Goal: Use online tool/utility: Utilize a website feature to perform a specific function

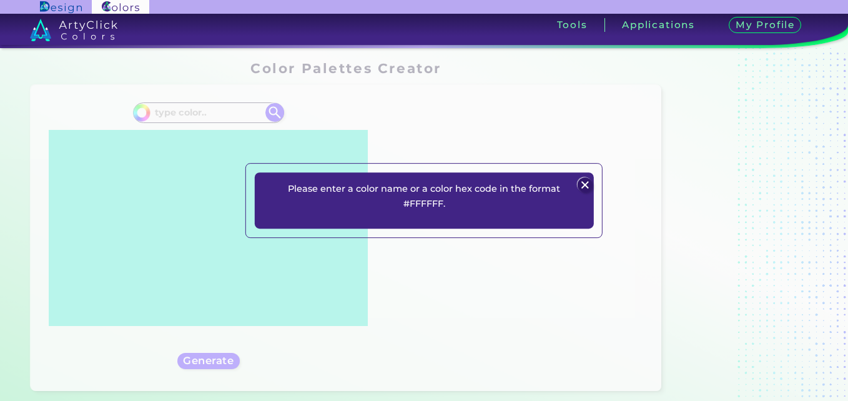
click at [210, 108] on div "Please enter a color name or a color hex code in the format #FFFFFF. Plans Sign…" at bounding box center [424, 200] width 848 height 401
click at [582, 184] on img at bounding box center [585, 184] width 15 height 15
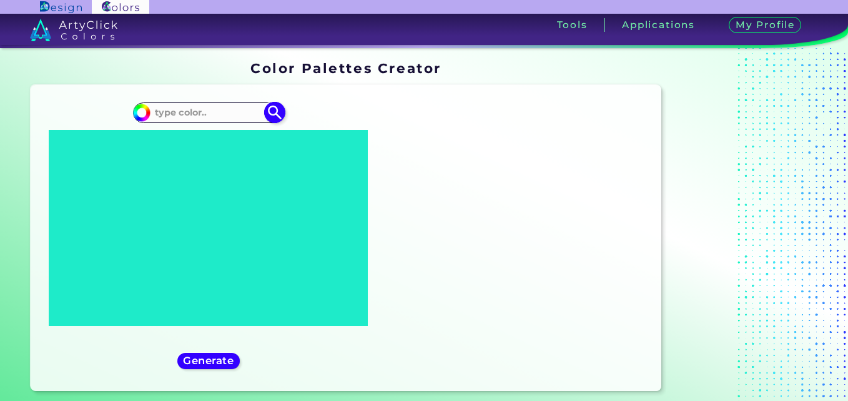
click at [185, 114] on input at bounding box center [208, 112] width 116 height 17
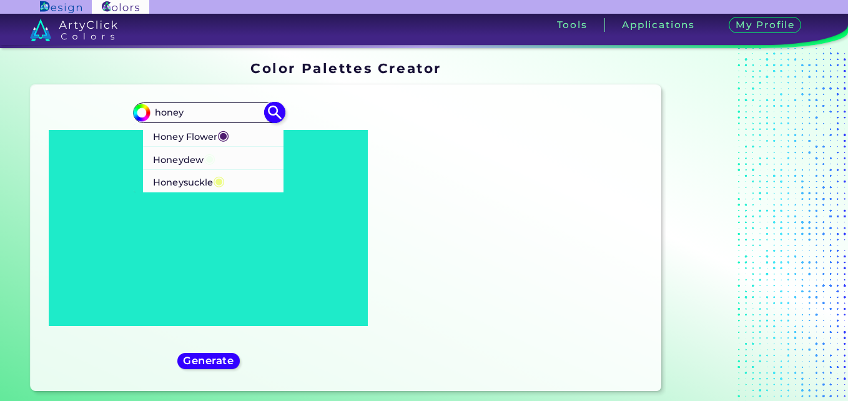
type input "honey"
click at [199, 137] on p "Honey Flower ◉" at bounding box center [191, 134] width 76 height 23
type input "#4f1c70"
type input "#4F1C70"
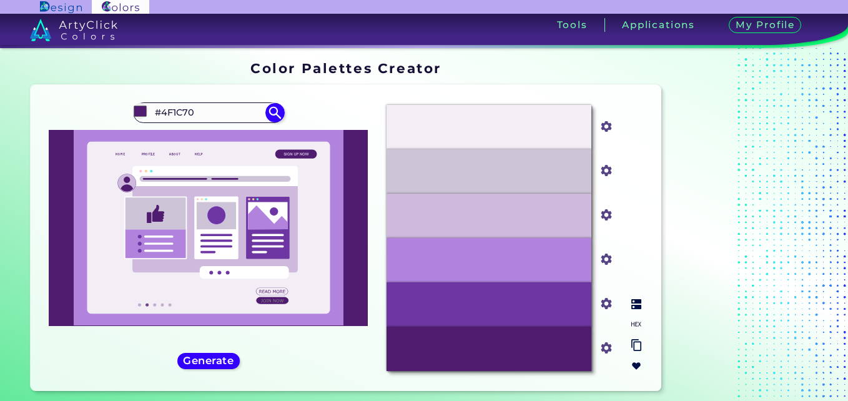
click at [635, 365] on img at bounding box center [636, 366] width 10 height 10
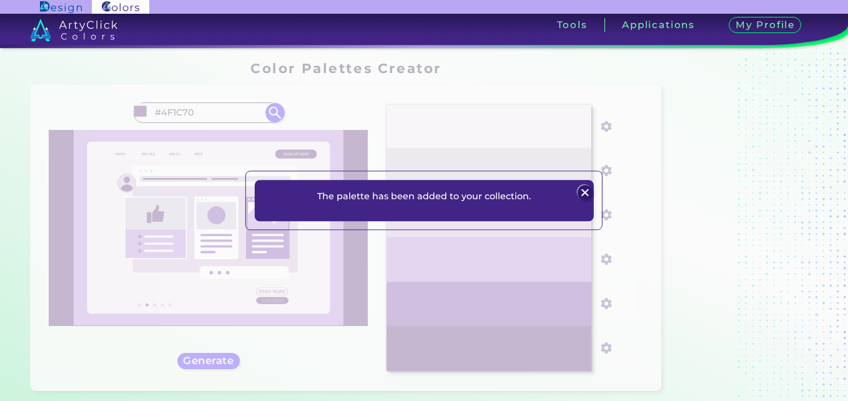
click at [582, 192] on img at bounding box center [585, 192] width 15 height 15
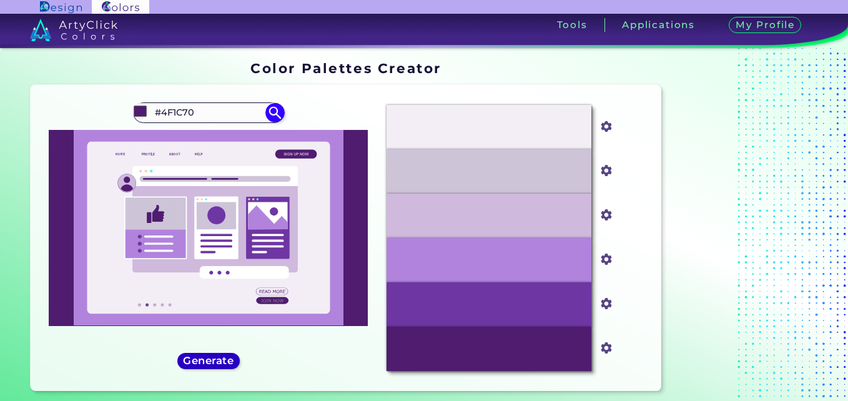
click at [204, 361] on h5 "Generate" at bounding box center [208, 360] width 46 height 9
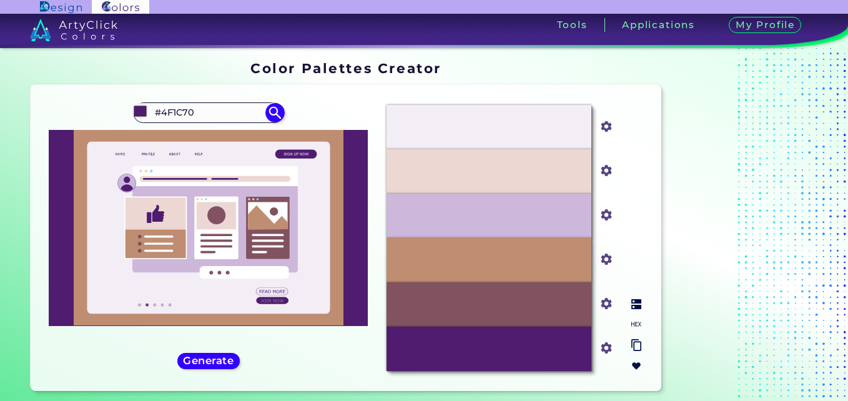
click at [604, 303] on input "#81525f" at bounding box center [604, 303] width 16 height 16
type input "#695280"
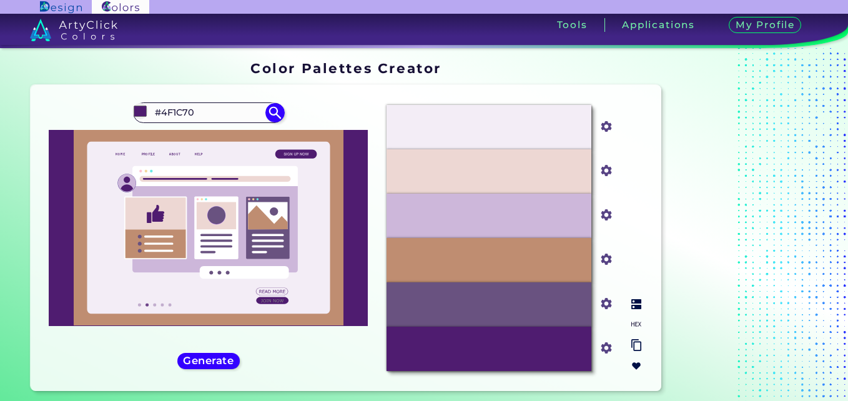
click at [604, 260] on input "#bf8d71" at bounding box center [604, 258] width 16 height 16
type input "#9d72c0"
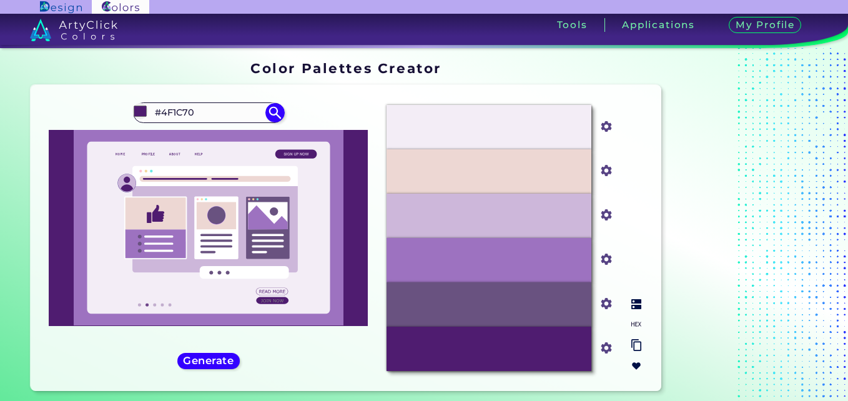
click at [606, 169] on input "#edd7d3" at bounding box center [604, 170] width 16 height 16
type input "#e3d4ed"
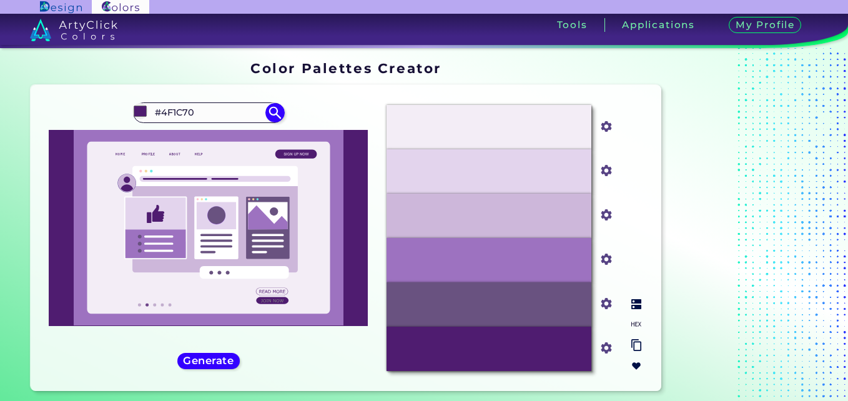
click at [635, 361] on img at bounding box center [636, 366] width 10 height 10
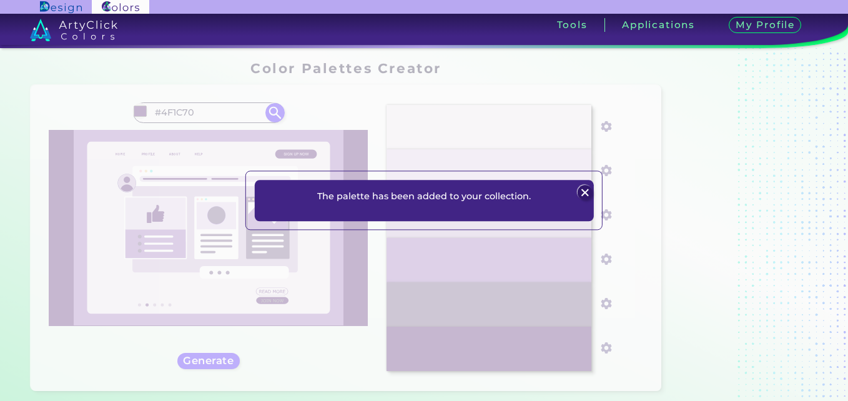
click at [583, 193] on img at bounding box center [585, 192] width 15 height 15
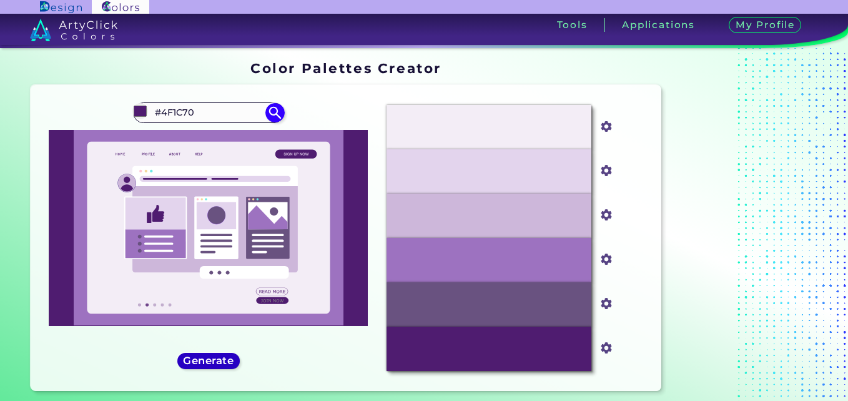
click at [212, 360] on h5 "Generate" at bounding box center [208, 360] width 46 height 9
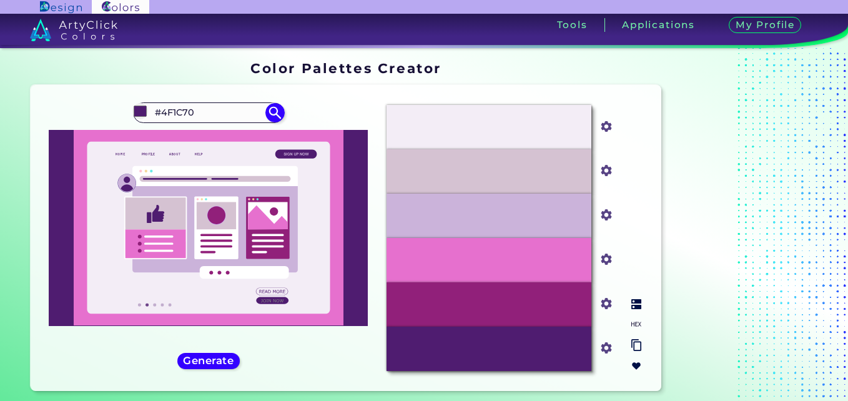
click at [604, 305] on input "#91207a" at bounding box center [604, 303] width 16 height 16
type input "#742092"
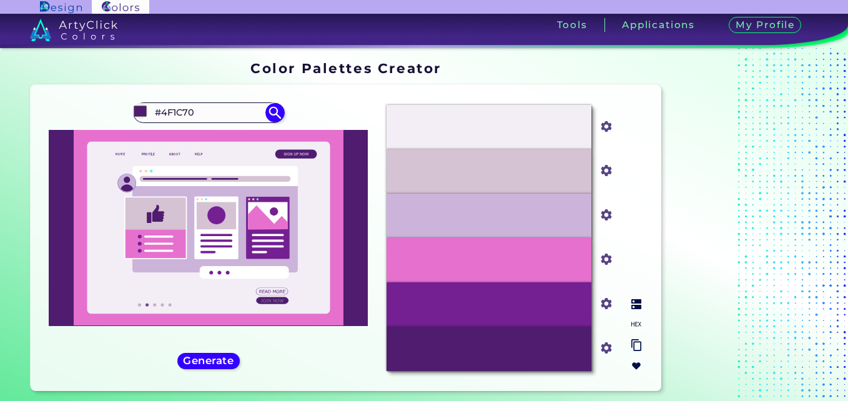
click at [606, 258] on input "#e670ce" at bounding box center [604, 258] width 16 height 16
type input "#ab70e6"
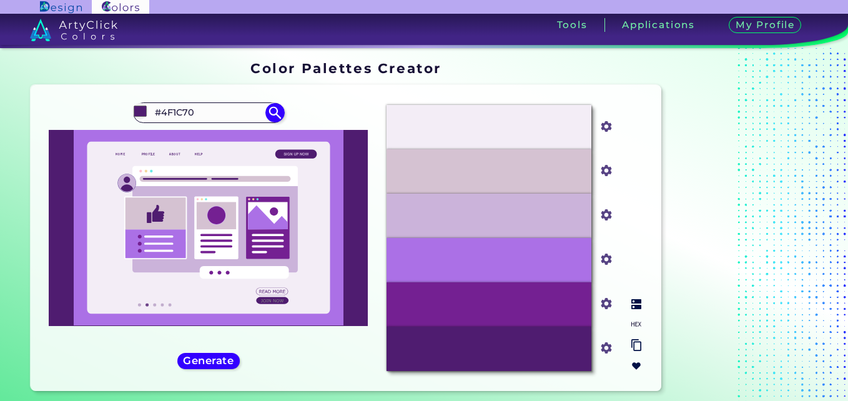
click at [636, 366] on img at bounding box center [636, 366] width 10 height 10
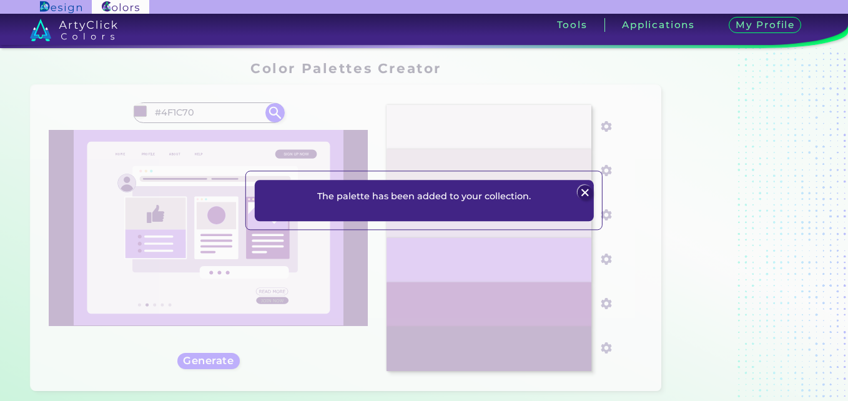
click at [583, 191] on img at bounding box center [585, 192] width 15 height 15
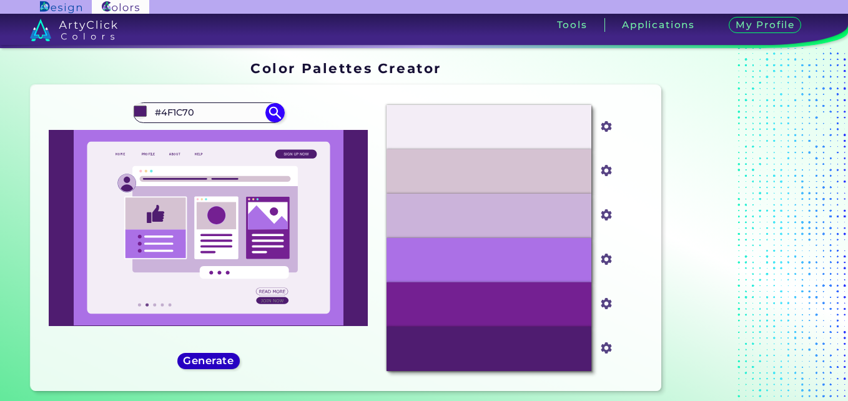
click at [223, 365] on h5 "Generate" at bounding box center [208, 360] width 46 height 9
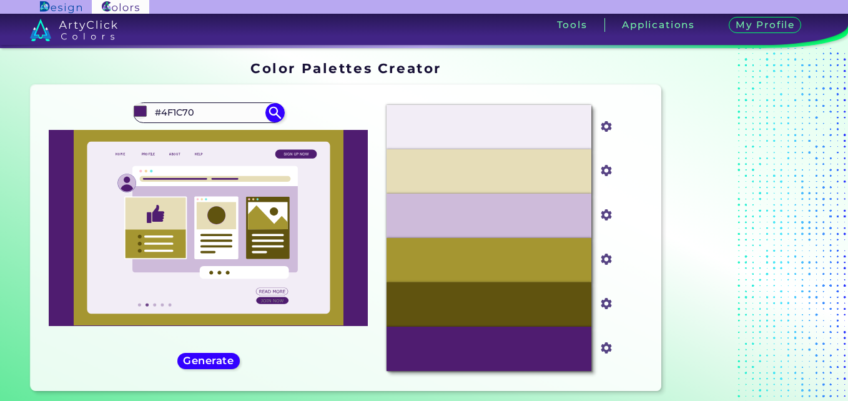
click at [224, 352] on div "#4f1c70 #4F1C70 Honey Flower ◉ Honeydew ◉ Honeysuckle ◉ Generate Acadia ◉" at bounding box center [209, 237] width 336 height 285
click at [220, 363] on h5 "Generate" at bounding box center [208, 360] width 46 height 9
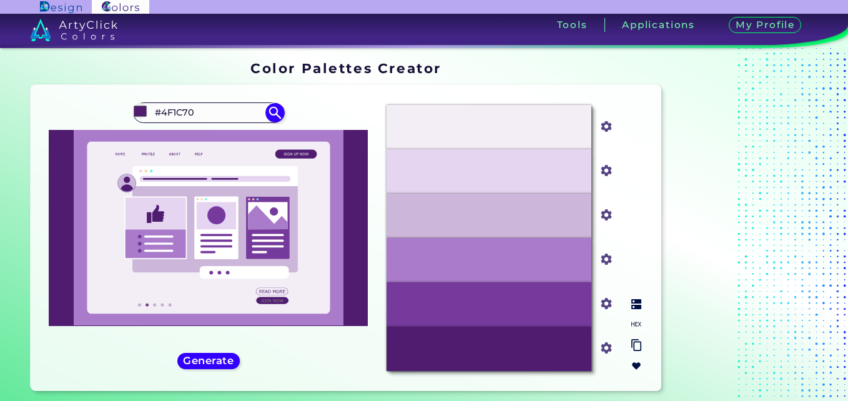
click at [634, 365] on img at bounding box center [636, 366] width 10 height 10
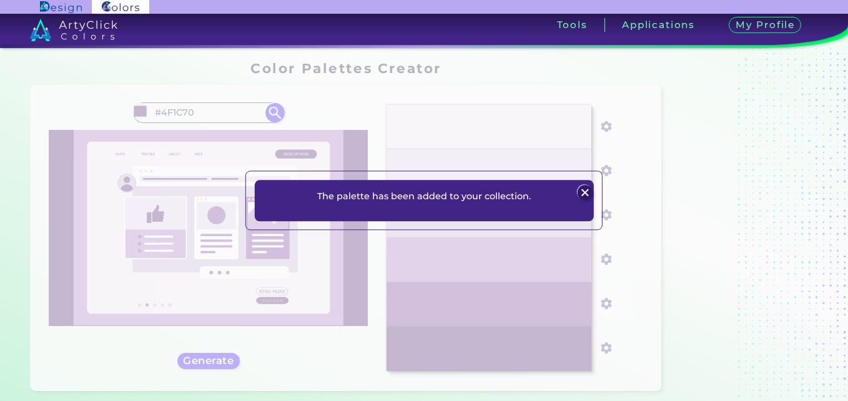
click at [581, 191] on img at bounding box center [585, 192] width 15 height 15
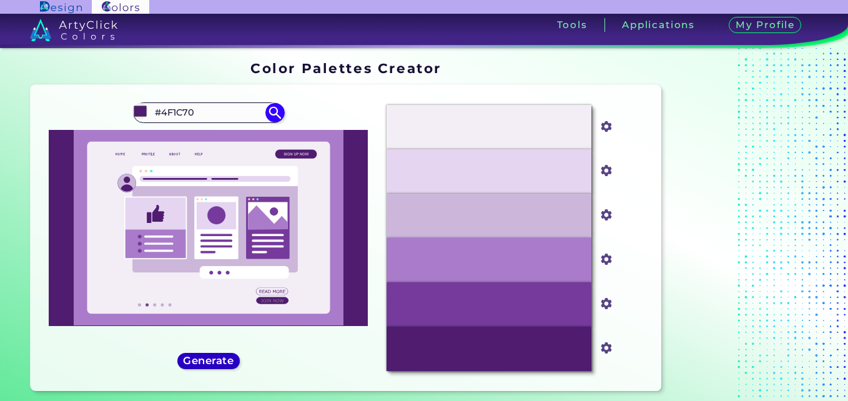
click at [224, 365] on h5 "Generate" at bounding box center [208, 360] width 46 height 9
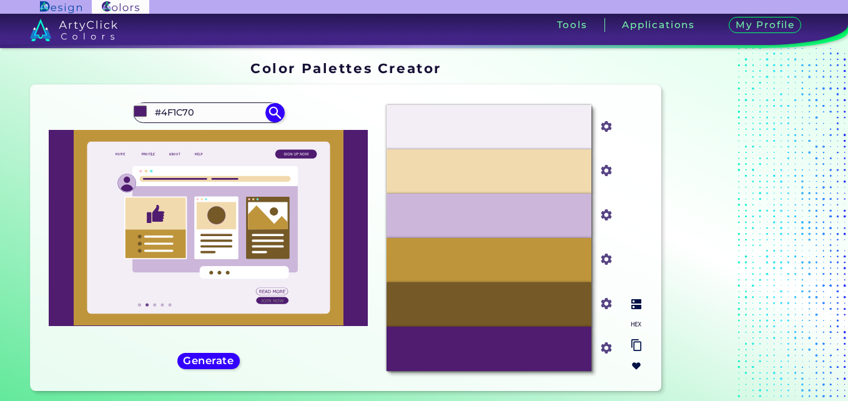
click at [607, 305] on input "#755927" at bounding box center [604, 303] width 16 height 16
type input "#652877"
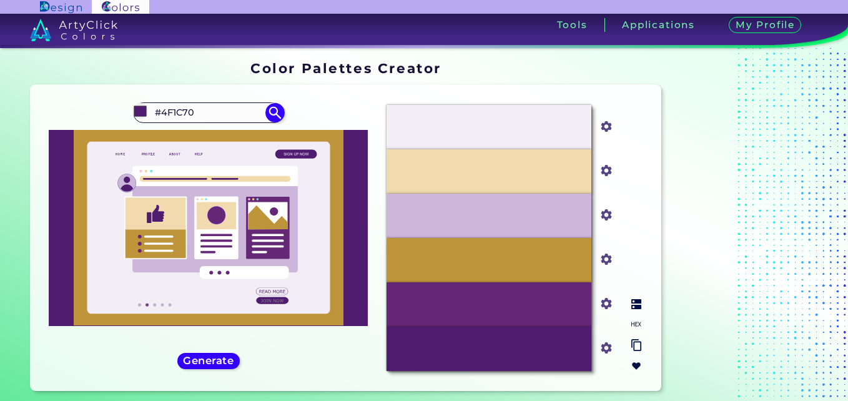
click at [604, 260] on input "#bf953c" at bounding box center [604, 258] width 16 height 16
type input "#a23cbe"
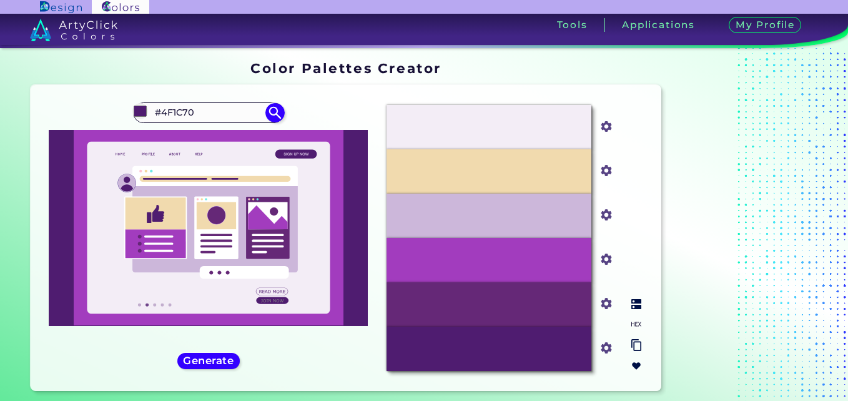
click at [604, 170] on input "#f1daae" at bounding box center [604, 170] width 16 height 16
type input "#ddb1f2"
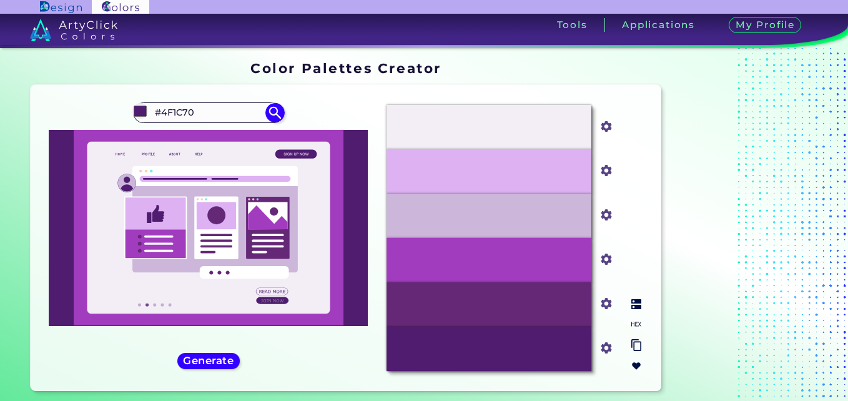
click at [636, 364] on img at bounding box center [636, 366] width 10 height 10
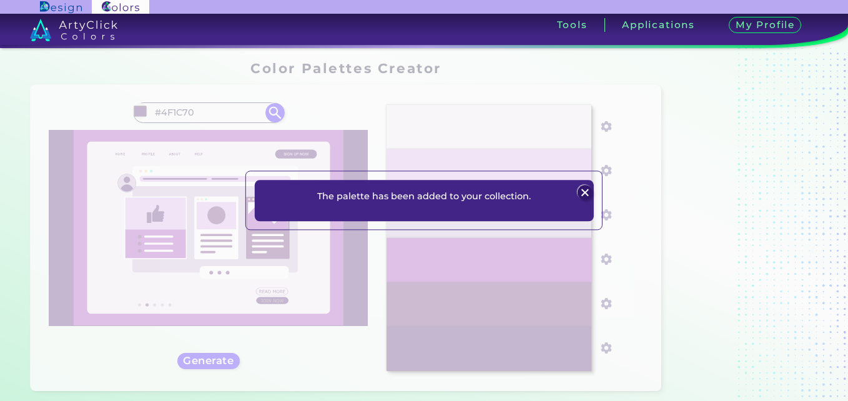
click at [588, 192] on img at bounding box center [585, 192] width 15 height 15
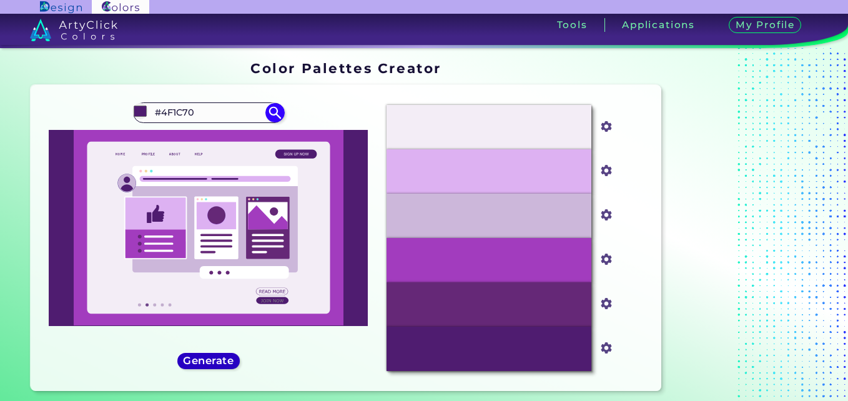
click at [226, 357] on h5 "Generate" at bounding box center [208, 360] width 46 height 9
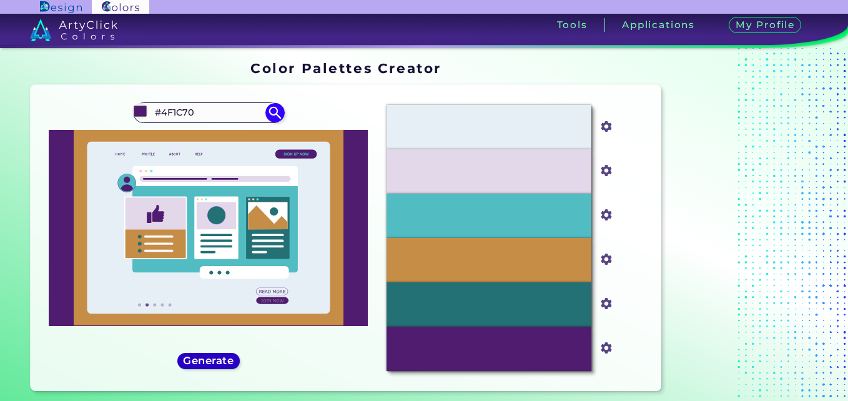
click at [226, 357] on h5 "Generate" at bounding box center [208, 360] width 46 height 9
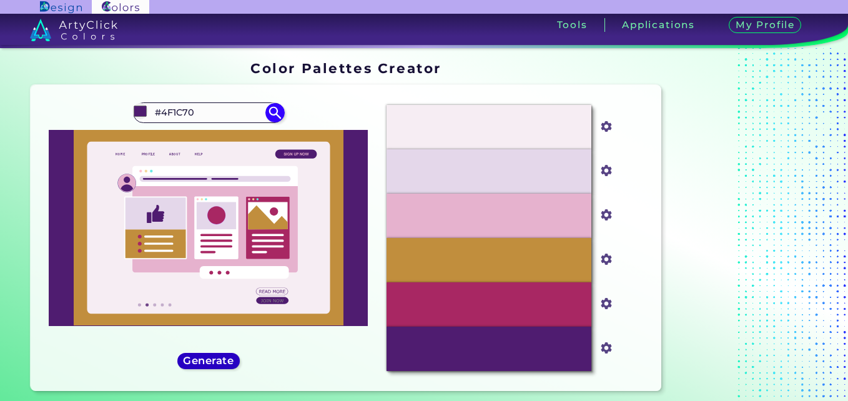
click at [226, 357] on h5 "Generate" at bounding box center [208, 360] width 46 height 9
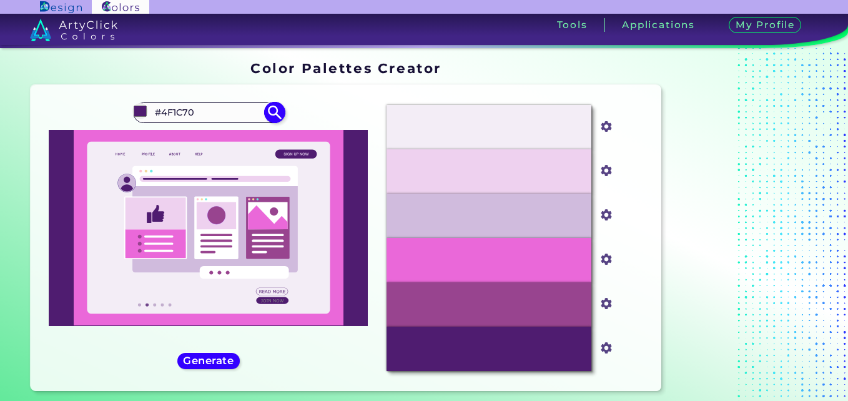
click at [242, 109] on input "#4F1C70" at bounding box center [208, 112] width 116 height 17
type input "#"
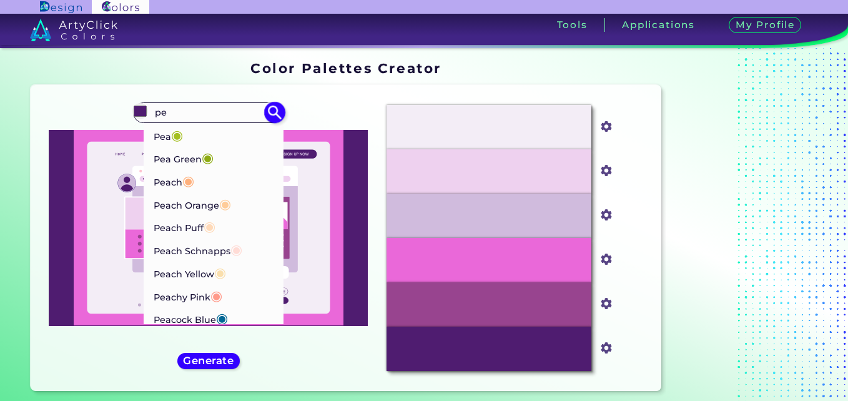
type input "p"
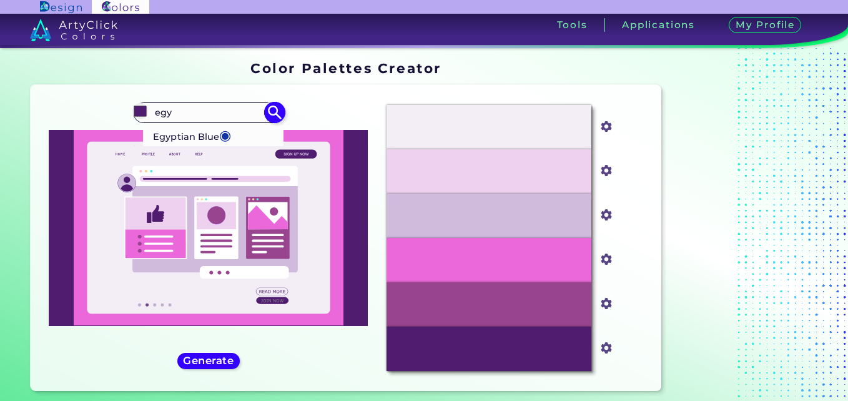
type input "egy"
click at [225, 139] on span "◉" at bounding box center [225, 135] width 12 height 16
type input "#1034a6"
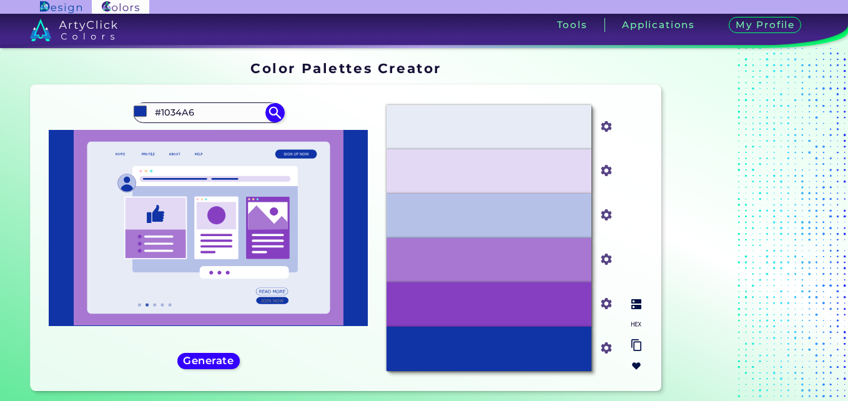
click at [634, 363] on img at bounding box center [636, 366] width 10 height 10
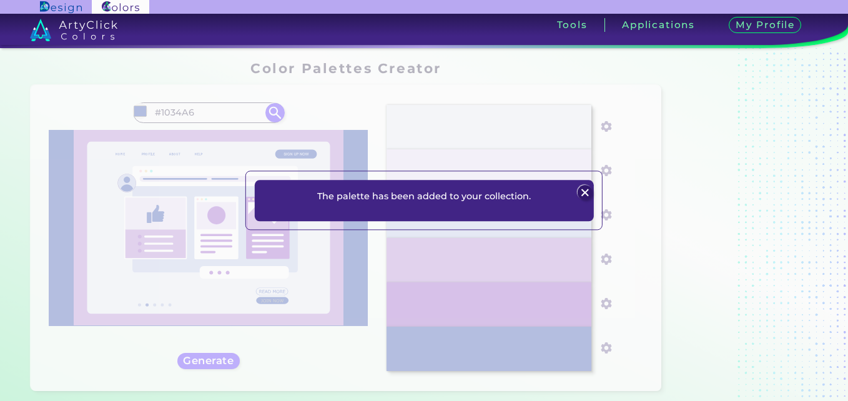
click at [584, 188] on img at bounding box center [585, 192] width 15 height 15
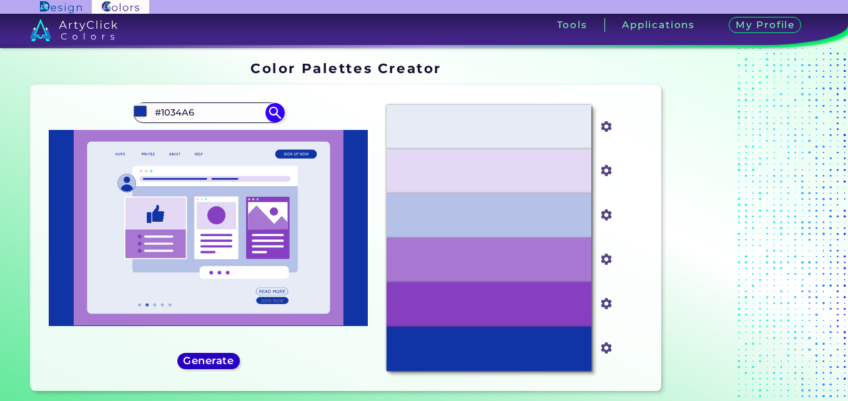
click at [212, 356] on h5 "Generate" at bounding box center [208, 360] width 46 height 9
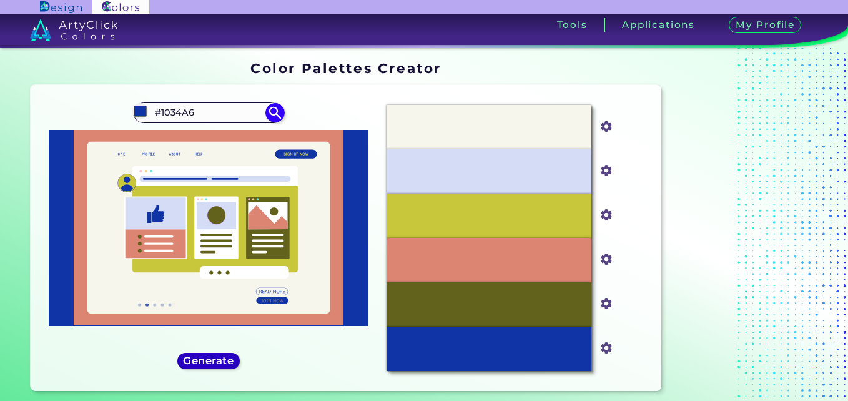
click at [212, 356] on h5 "Generate" at bounding box center [208, 360] width 46 height 9
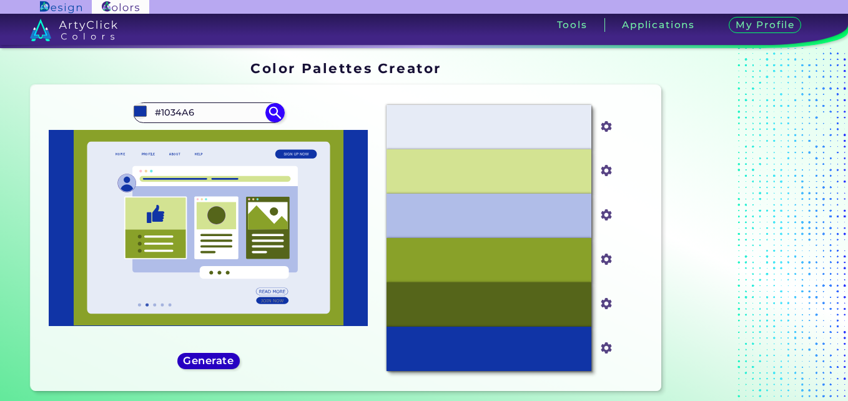
click at [212, 356] on h5 "Generate" at bounding box center [208, 360] width 46 height 9
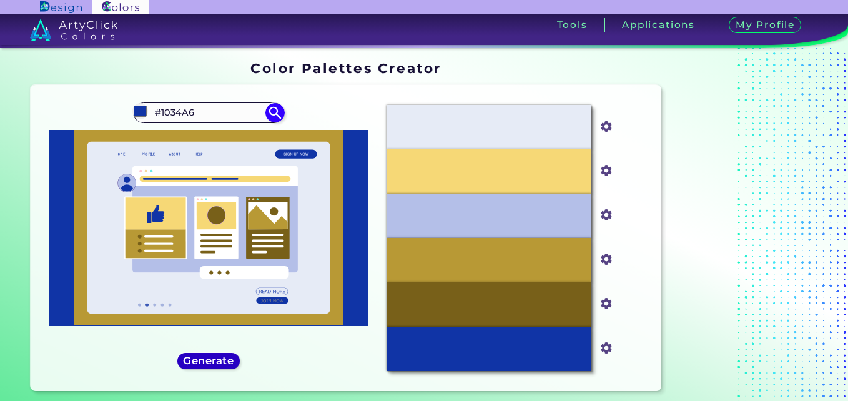
click at [212, 356] on h5 "Generate" at bounding box center [208, 360] width 46 height 9
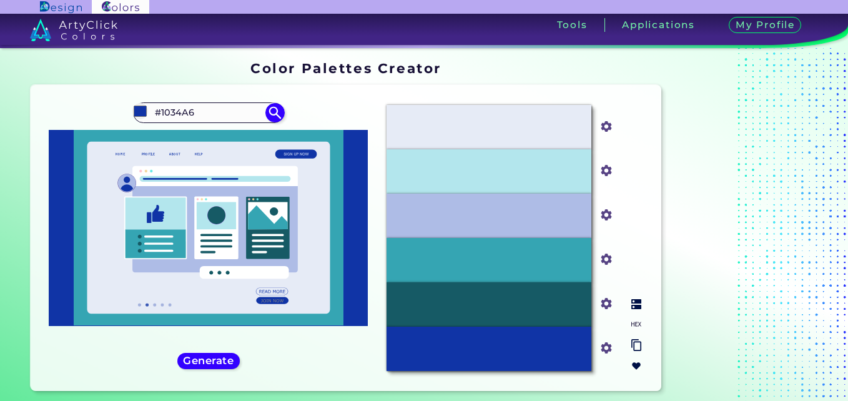
click at [635, 361] on img at bounding box center [636, 366] width 10 height 10
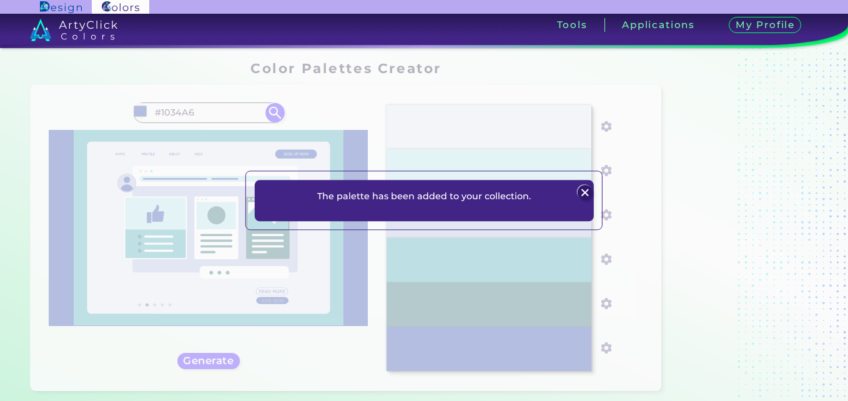
click at [583, 193] on img at bounding box center [585, 192] width 15 height 15
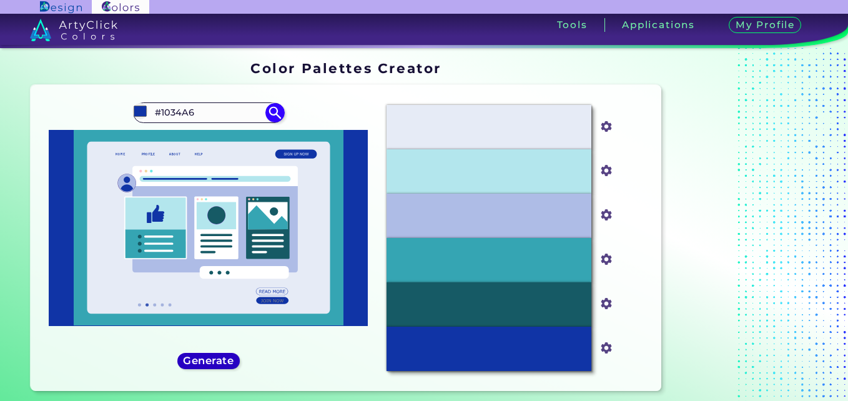
click at [216, 367] on div "Generate" at bounding box center [208, 360] width 56 height 14
click at [205, 361] on h5 "Generate" at bounding box center [208, 360] width 46 height 9
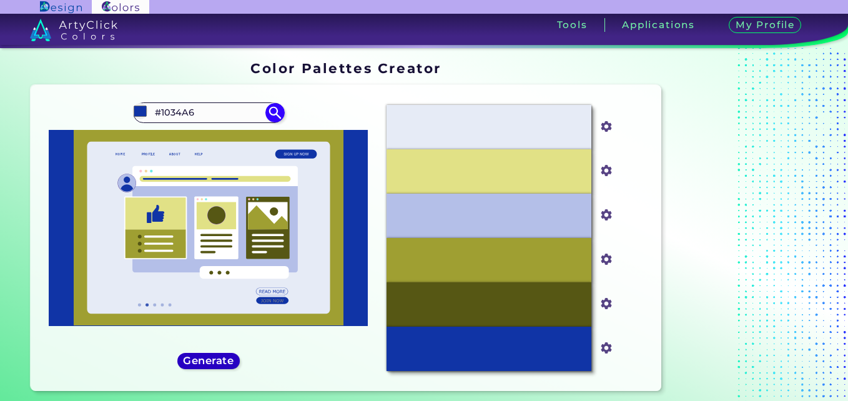
click at [205, 361] on h5 "Generate" at bounding box center [208, 360] width 46 height 9
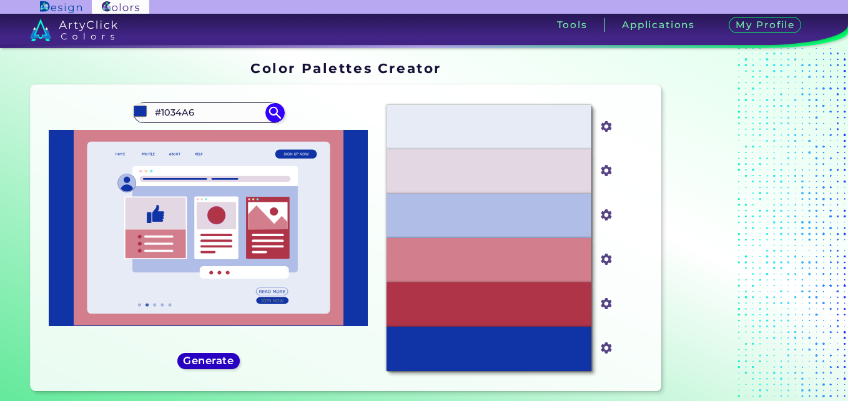
click at [205, 361] on h5 "Generate" at bounding box center [208, 360] width 46 height 9
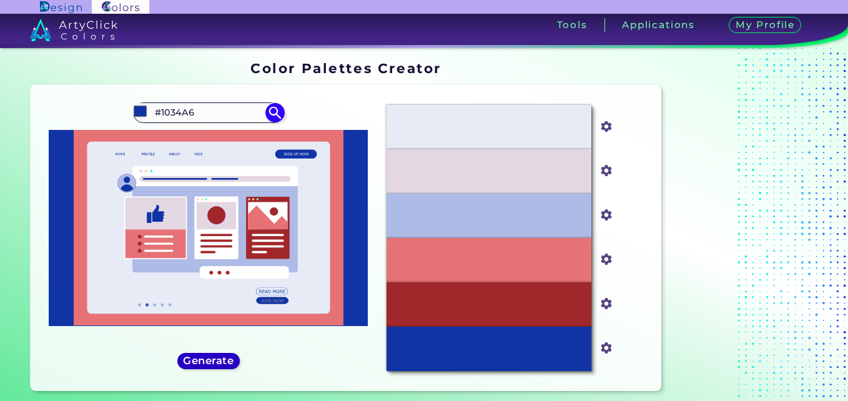
click at [205, 361] on h5 "Generate" at bounding box center [208, 360] width 46 height 9
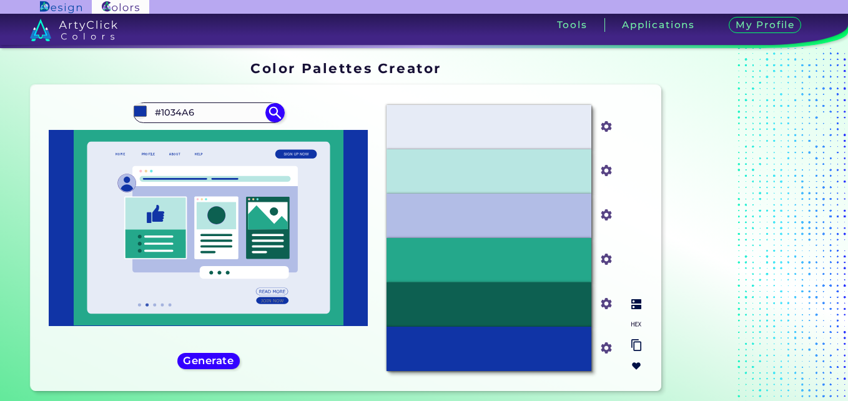
click at [635, 358] on div at bounding box center [636, 335] width 20 height 82
click at [635, 363] on img at bounding box center [636, 366] width 10 height 10
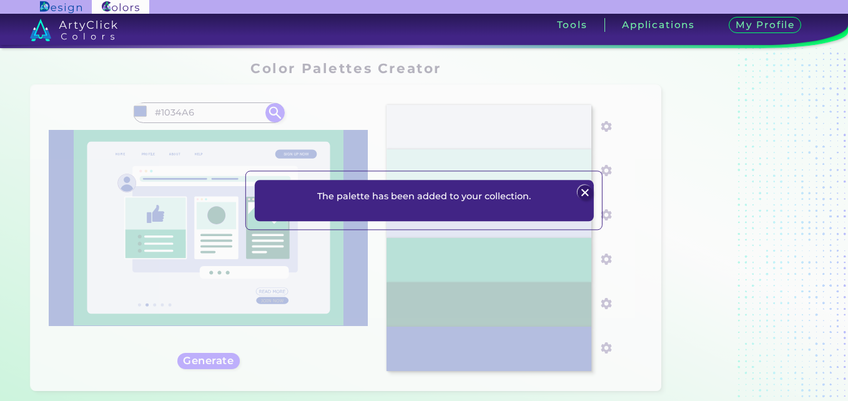
click at [584, 194] on img at bounding box center [585, 192] width 15 height 15
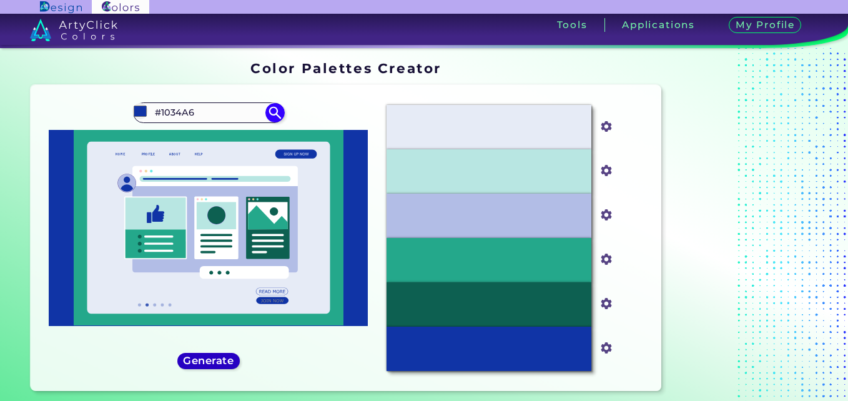
click at [220, 364] on h5 "Generate" at bounding box center [208, 360] width 46 height 9
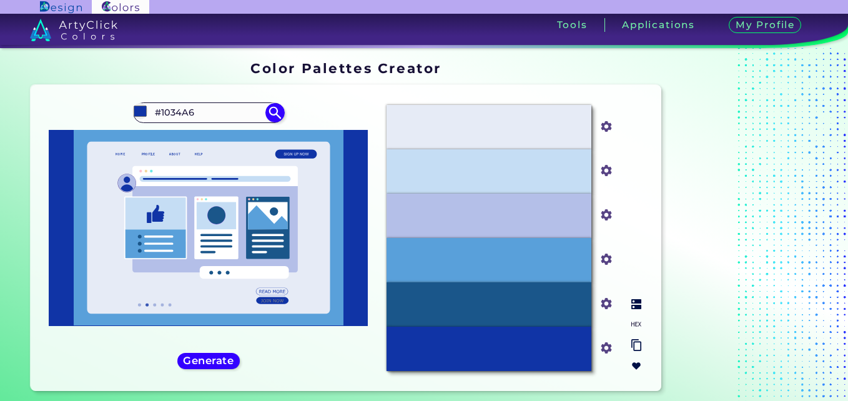
click at [639, 362] on img at bounding box center [636, 366] width 10 height 10
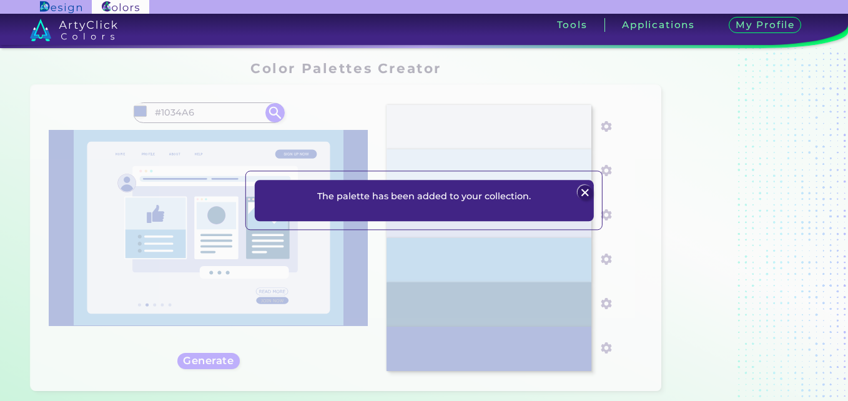
click at [584, 187] on img at bounding box center [585, 192] width 15 height 15
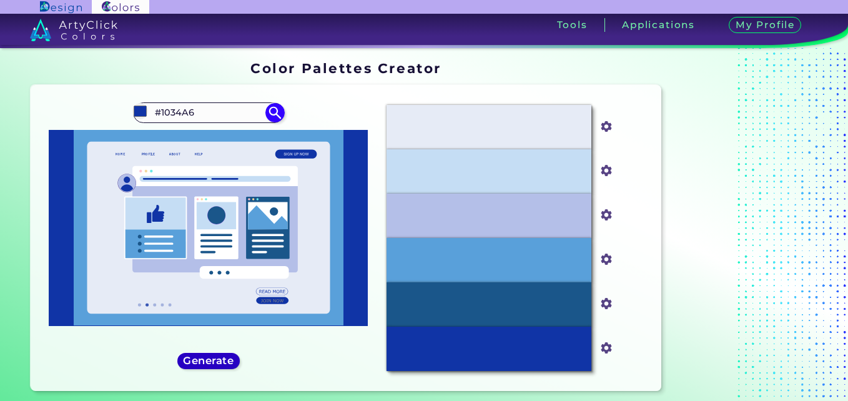
click at [198, 363] on h5 "Generate" at bounding box center [208, 360] width 46 height 9
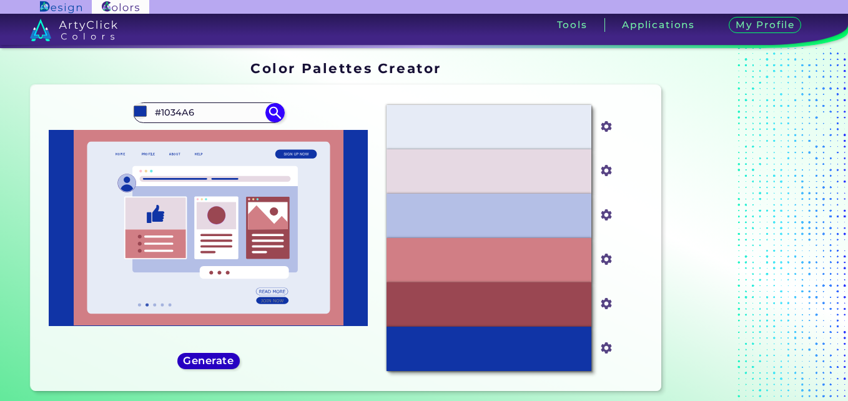
click at [198, 363] on h5 "Generate" at bounding box center [208, 360] width 46 height 9
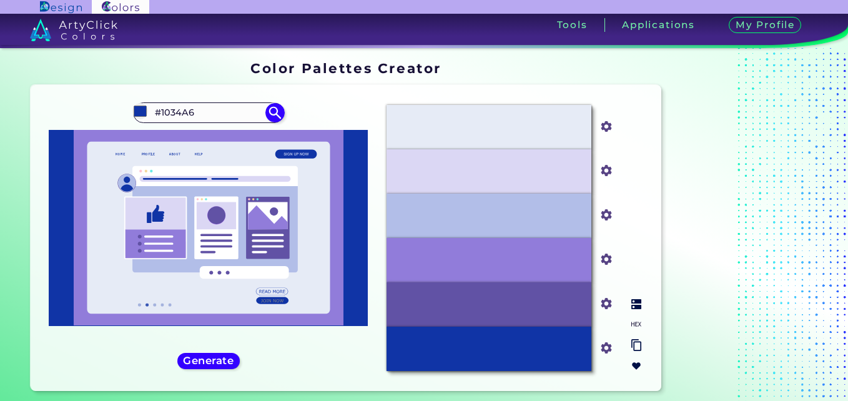
click at [639, 363] on img at bounding box center [636, 366] width 10 height 10
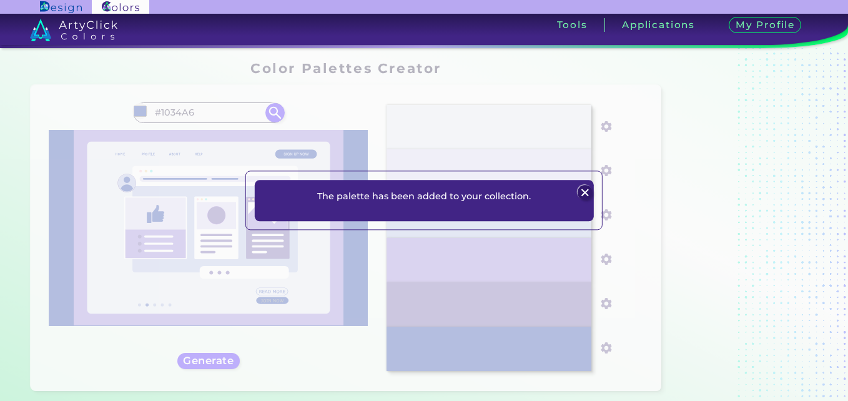
click at [579, 186] on div at bounding box center [584, 192] width 17 height 17
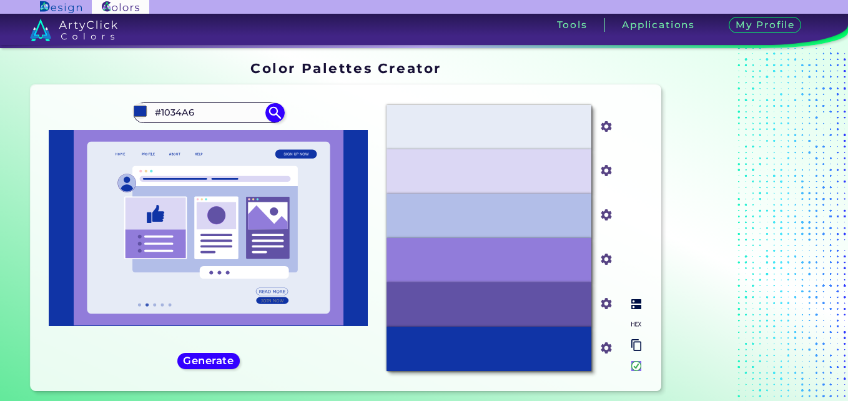
click at [579, 186] on div "#DBD7F4" at bounding box center [488, 171] width 205 height 44
click at [639, 302] on img at bounding box center [636, 304] width 10 height 10
click at [530, 278] on div "Chetwode Blue" at bounding box center [488, 260] width 205 height 44
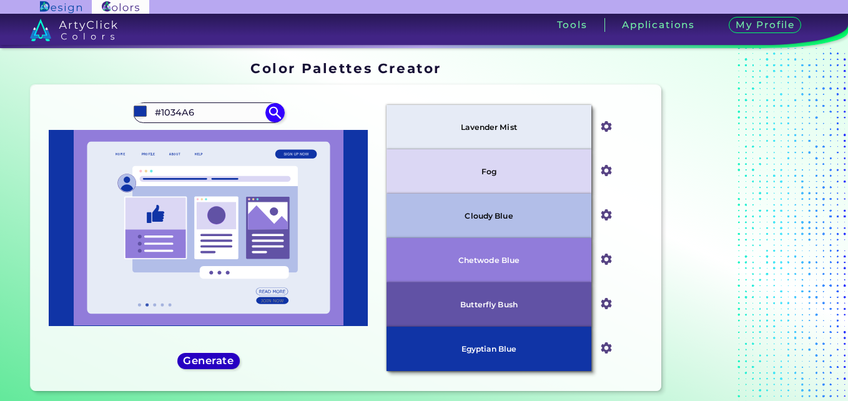
click at [225, 359] on h5 "Generate" at bounding box center [208, 360] width 46 height 9
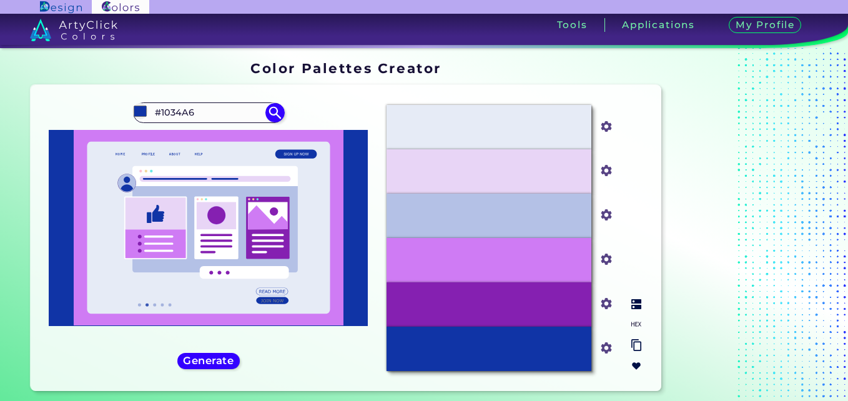
click at [635, 361] on img at bounding box center [636, 366] width 10 height 10
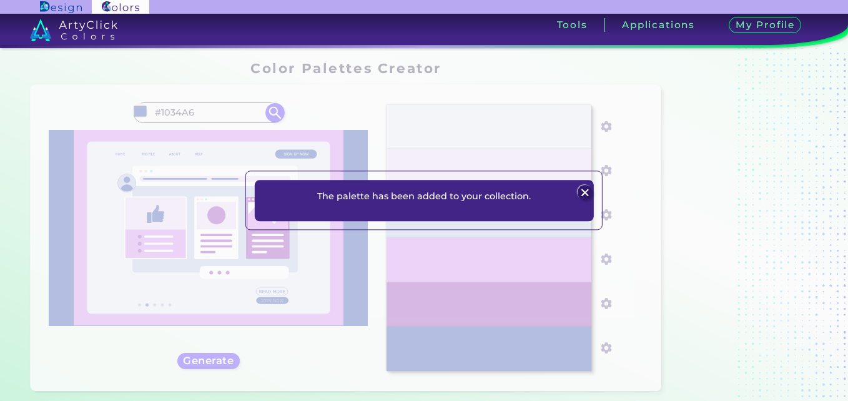
click at [587, 192] on img at bounding box center [585, 192] width 15 height 15
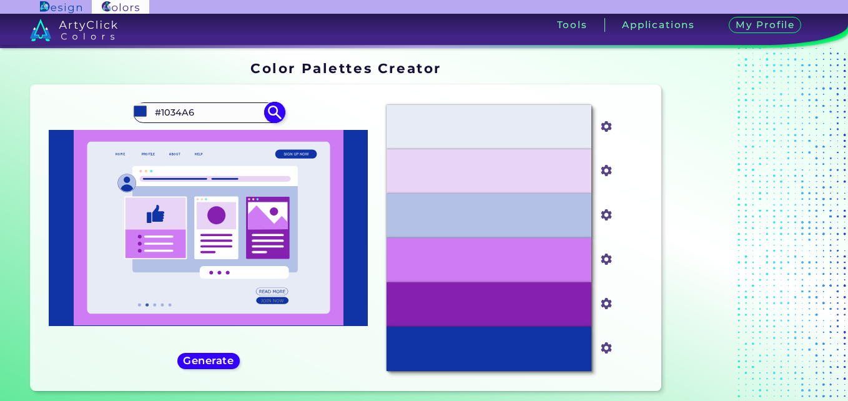
click at [220, 109] on input "#1034A6" at bounding box center [208, 112] width 116 height 17
type input "#"
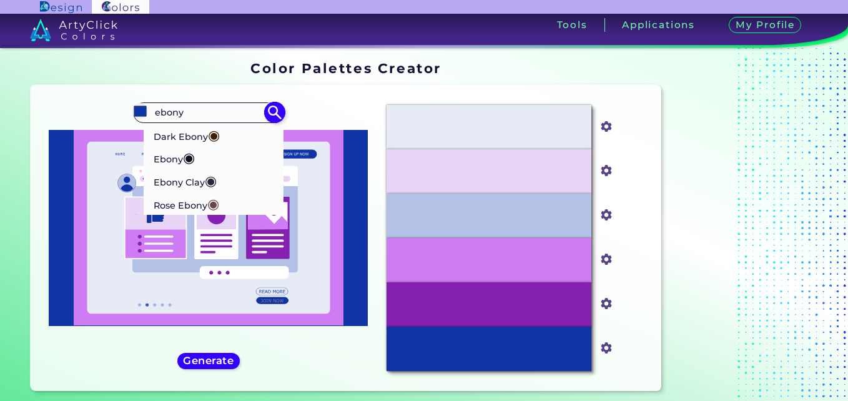
type input "ebony"
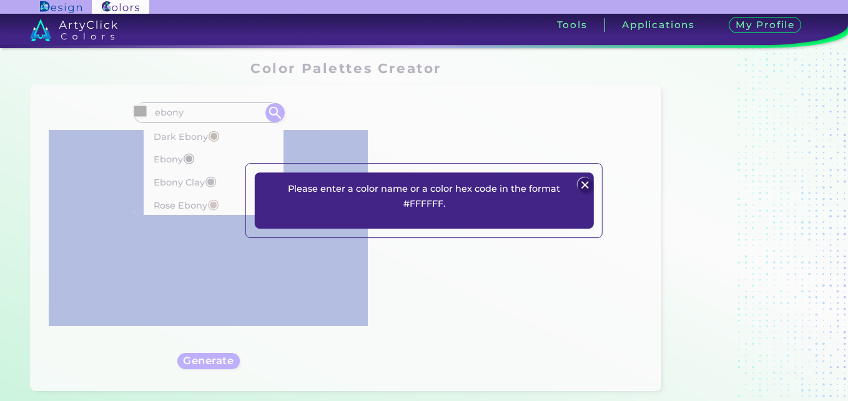
click at [583, 180] on img at bounding box center [585, 184] width 15 height 15
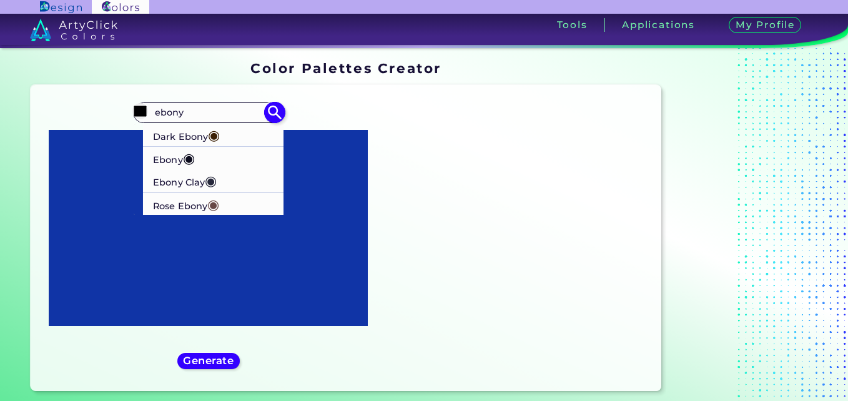
click at [169, 160] on p "Ebony ◉" at bounding box center [174, 157] width 42 height 23
type input "#0c0b1d"
type input "#0C0B1D"
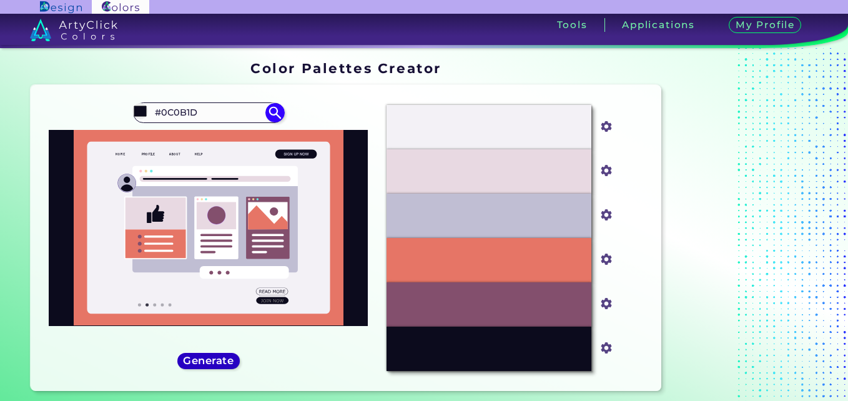
click at [219, 356] on h5 "Generate" at bounding box center [208, 360] width 46 height 9
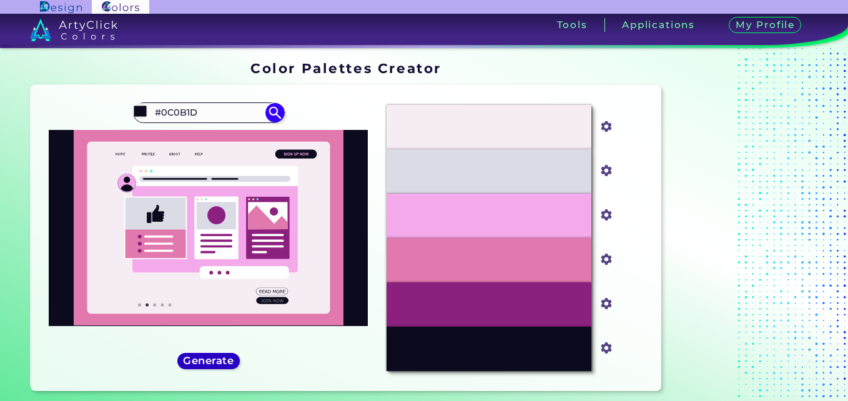
click at [219, 356] on h5 "Generate" at bounding box center [208, 360] width 46 height 9
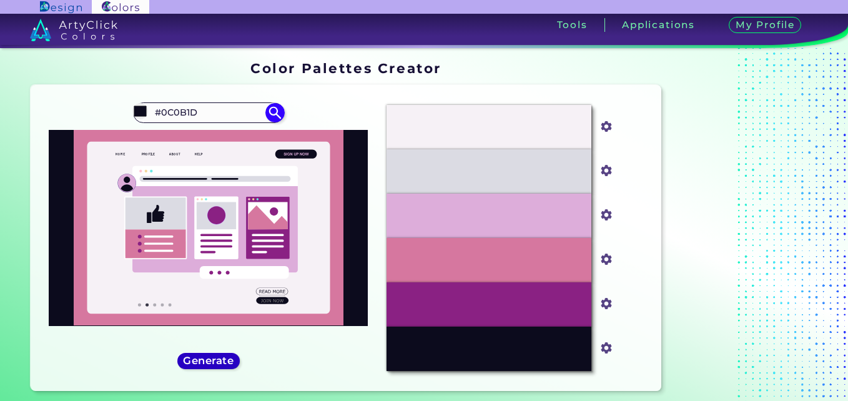
click at [219, 356] on h5 "Generate" at bounding box center [208, 360] width 46 height 9
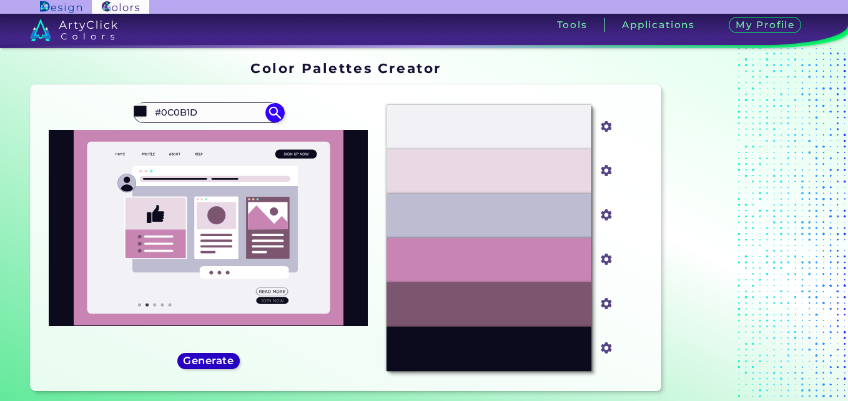
click at [219, 356] on h5 "Generate" at bounding box center [208, 360] width 46 height 9
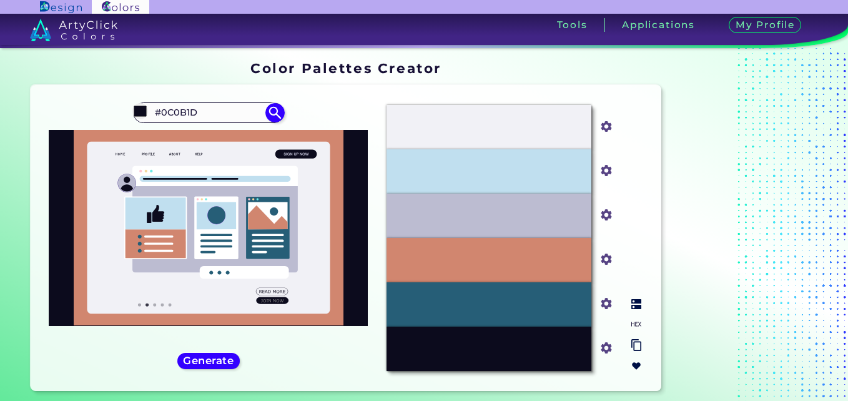
click at [631, 368] on img at bounding box center [636, 366] width 10 height 10
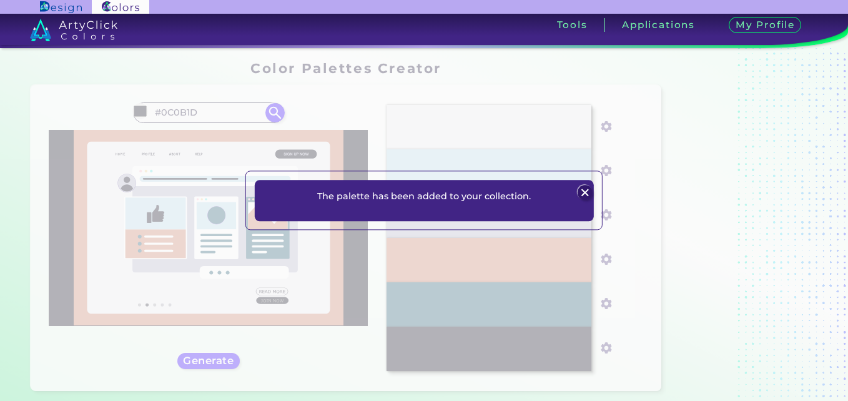
click at [583, 195] on img at bounding box center [585, 192] width 15 height 15
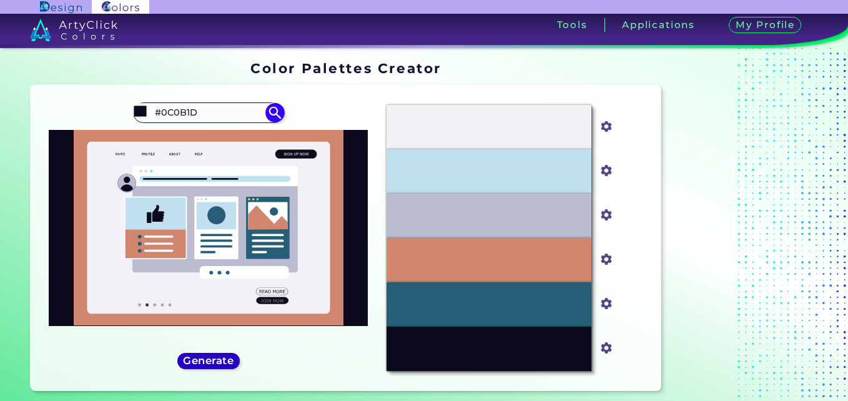
click at [225, 367] on div "Generate" at bounding box center [208, 360] width 56 height 15
click at [225, 357] on h5 "Generate" at bounding box center [208, 360] width 46 height 9
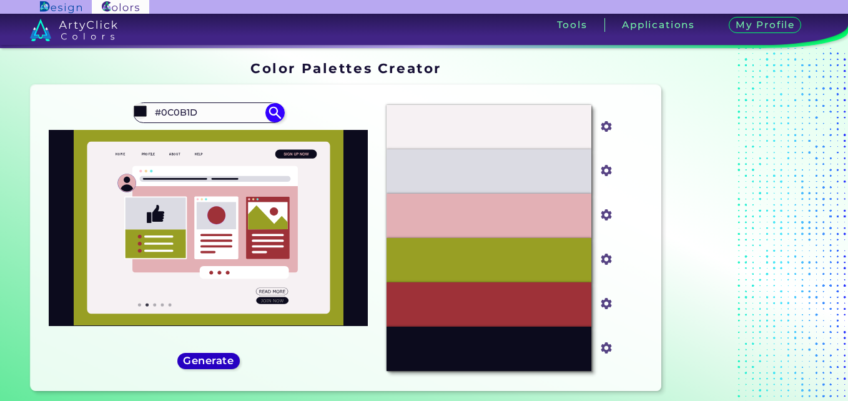
click at [225, 357] on h5 "Generate" at bounding box center [208, 360] width 46 height 9
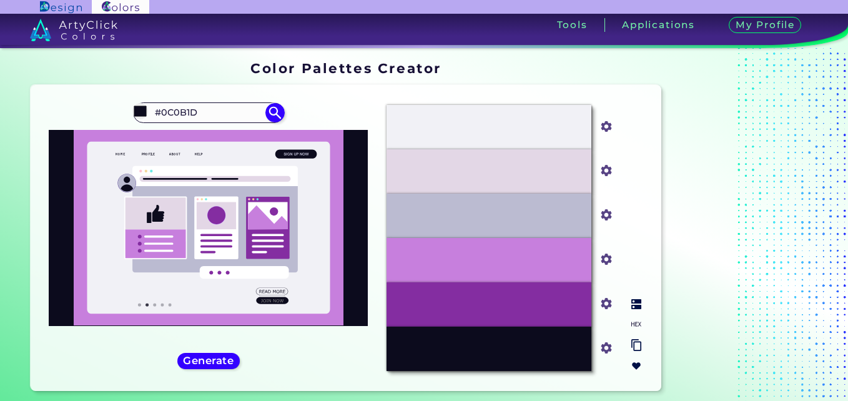
click at [636, 366] on img at bounding box center [636, 366] width 10 height 10
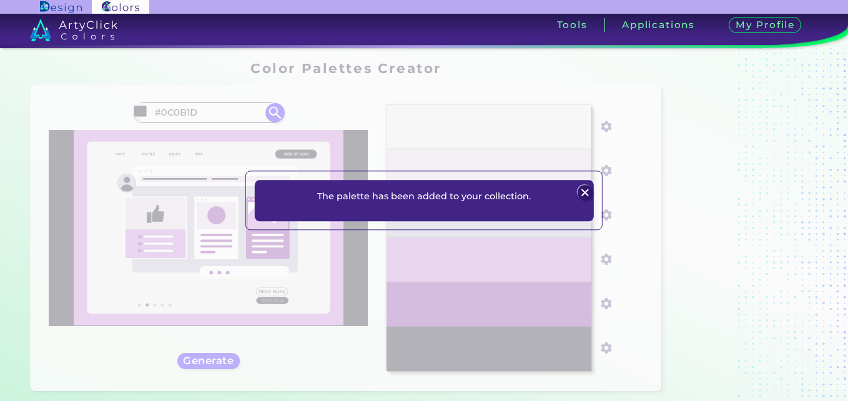
click at [586, 193] on img at bounding box center [585, 192] width 15 height 15
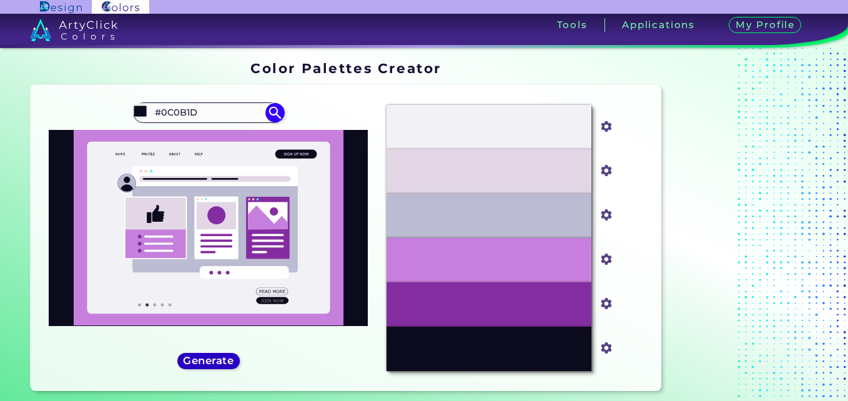
click at [227, 358] on h5 "Generate" at bounding box center [208, 360] width 46 height 9
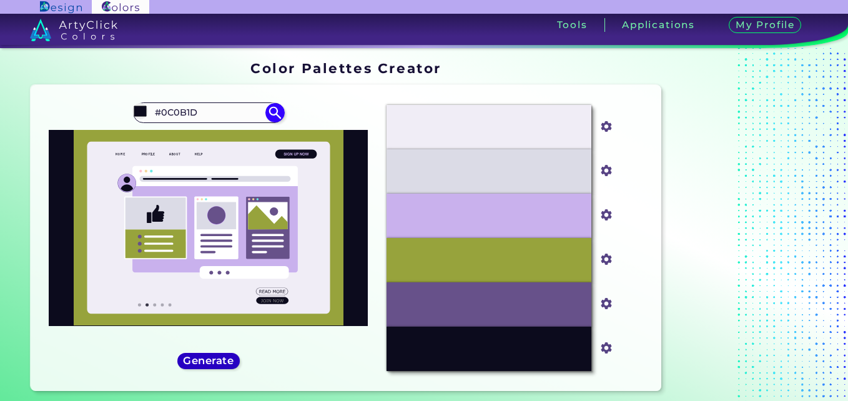
click at [227, 358] on h5 "Generate" at bounding box center [208, 360] width 47 height 9
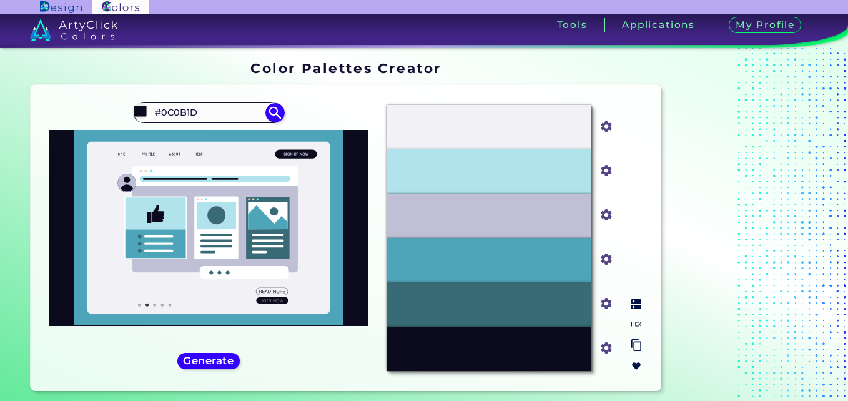
click at [632, 369] on img at bounding box center [636, 366] width 10 height 10
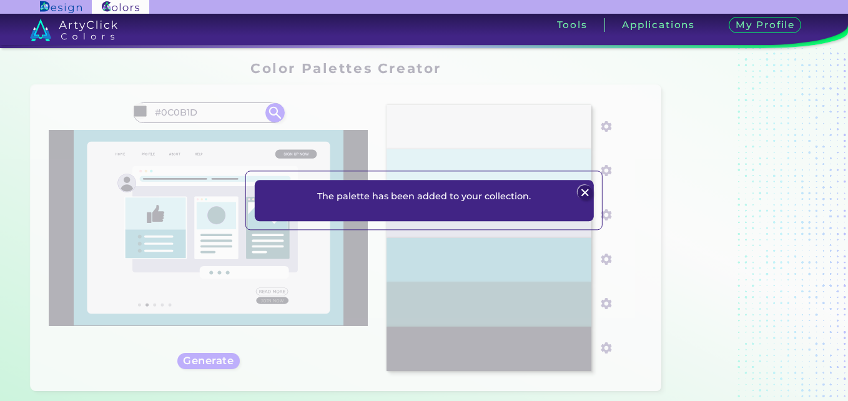
click at [588, 186] on img at bounding box center [585, 192] width 15 height 15
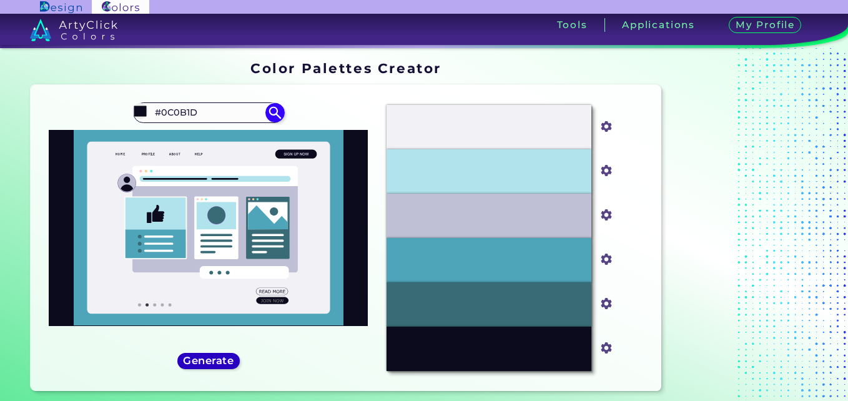
click at [221, 356] on h5 "Generate" at bounding box center [208, 360] width 46 height 9
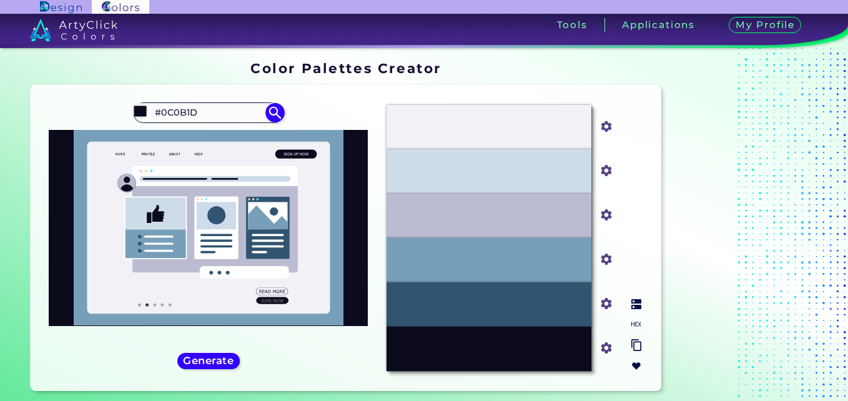
click at [632, 361] on img at bounding box center [636, 366] width 10 height 10
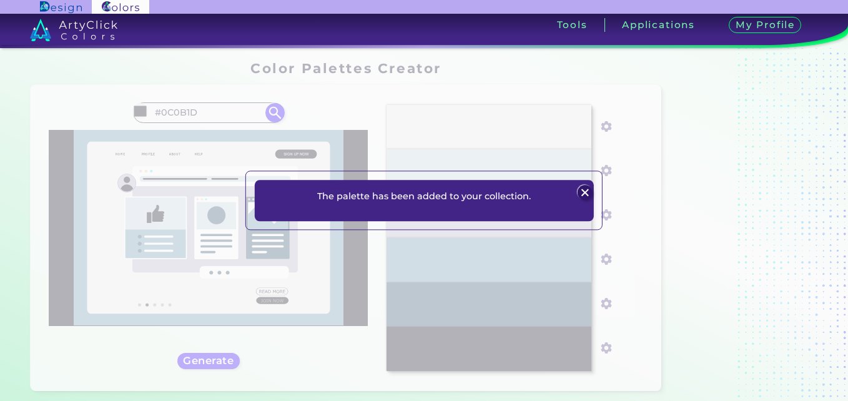
click at [583, 189] on img at bounding box center [585, 192] width 15 height 15
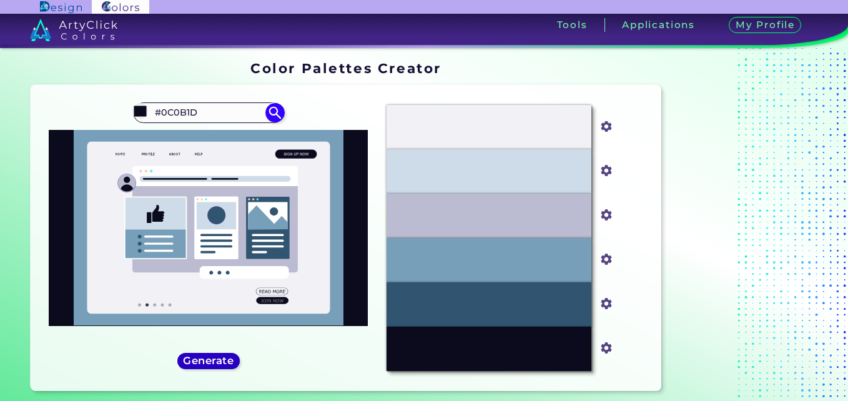
click at [224, 365] on h5 "Generate" at bounding box center [208, 360] width 46 height 9
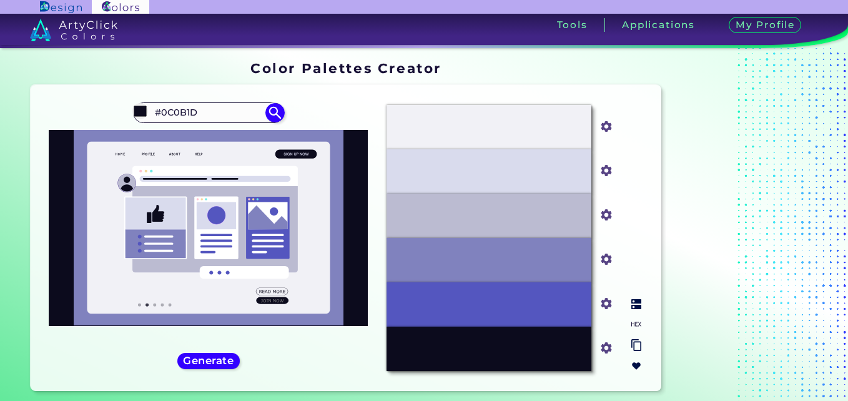
click at [634, 363] on img at bounding box center [636, 366] width 10 height 10
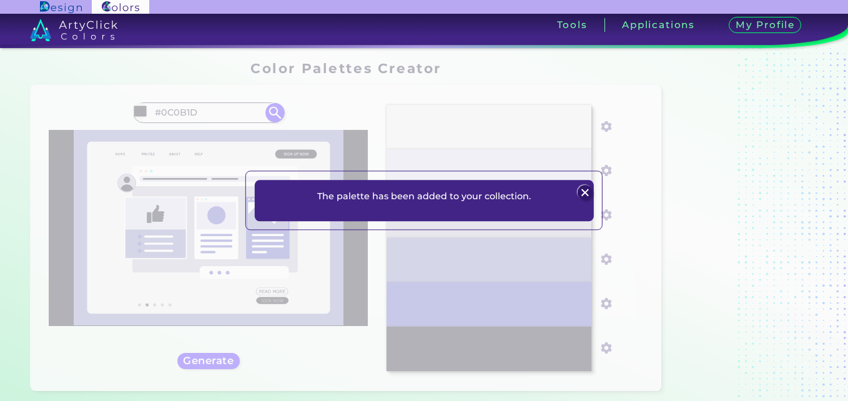
click at [586, 190] on img at bounding box center [585, 192] width 15 height 15
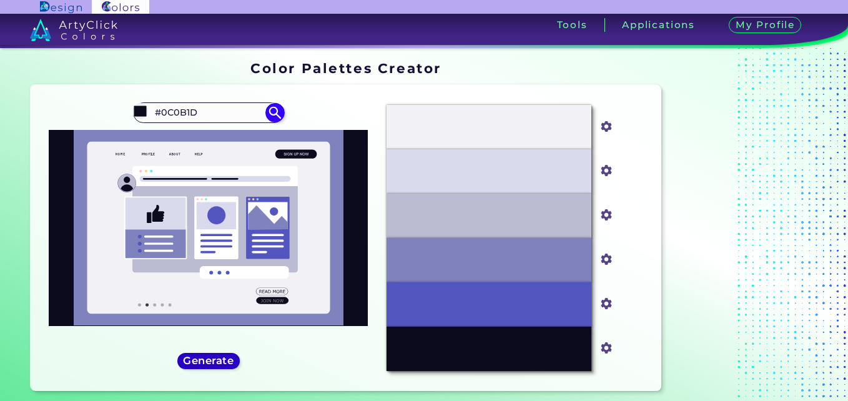
click at [231, 363] on h5 "Generate" at bounding box center [208, 360] width 46 height 9
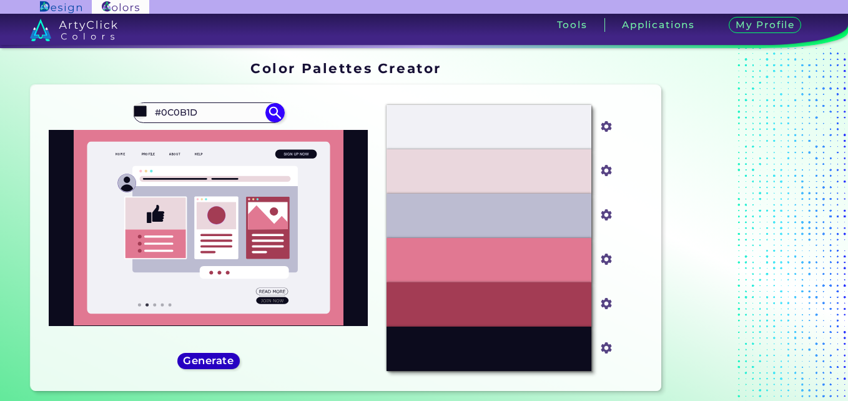
click at [231, 363] on h5 "Generate" at bounding box center [208, 360] width 46 height 9
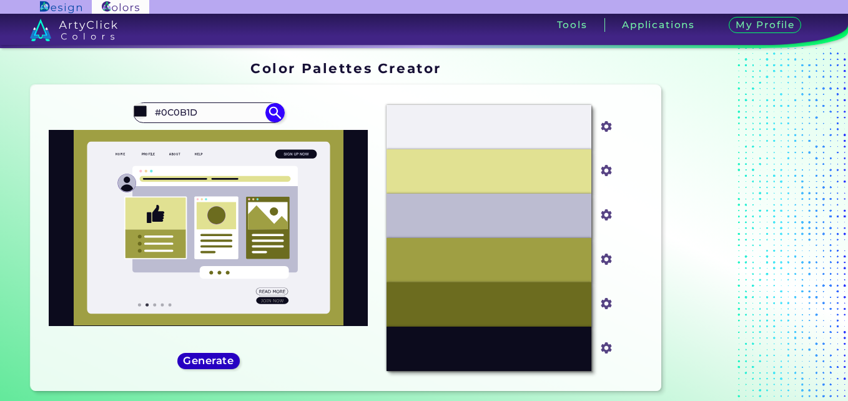
click at [231, 363] on h5 "Generate" at bounding box center [208, 360] width 46 height 9
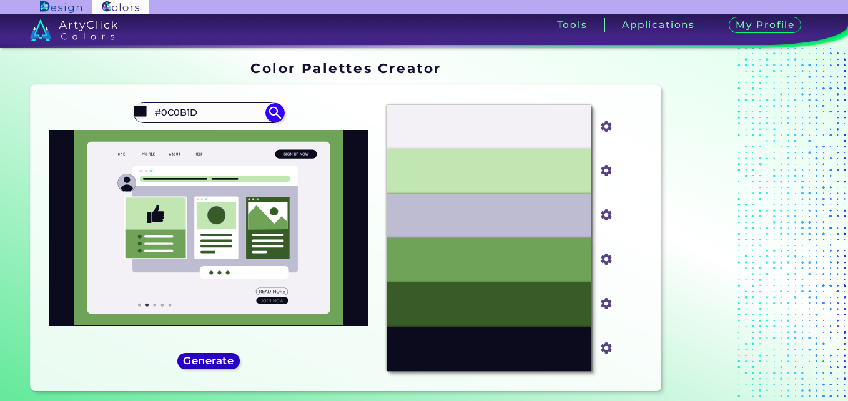
click at [231, 363] on h5 "Generate" at bounding box center [208, 360] width 46 height 9
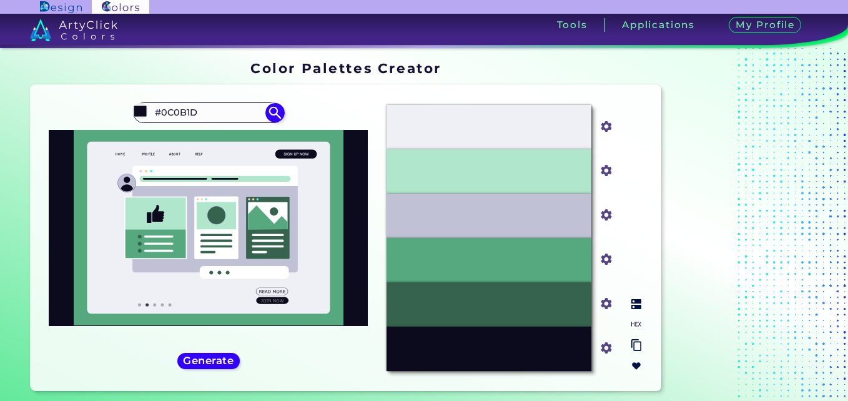
click at [635, 363] on img at bounding box center [636, 366] width 10 height 10
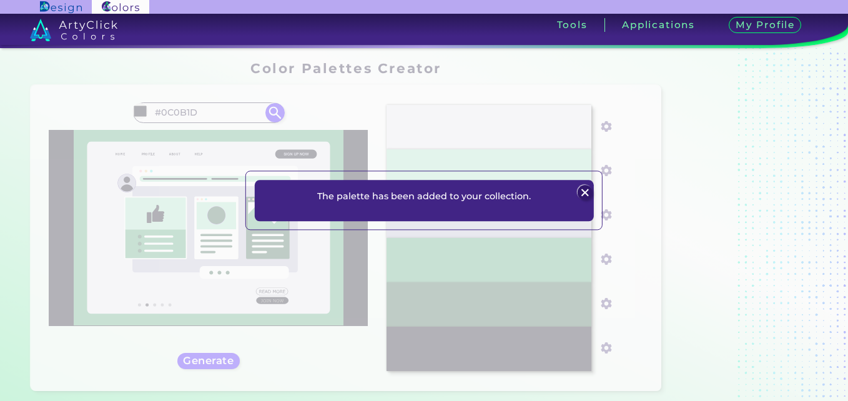
click at [588, 194] on img at bounding box center [585, 192] width 15 height 15
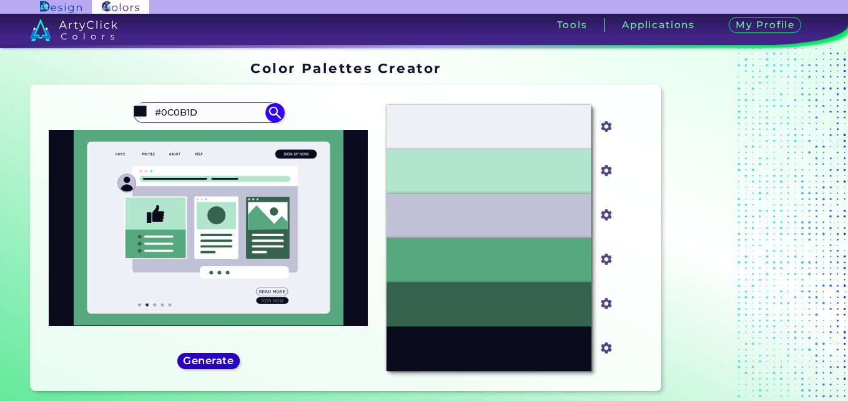
click at [190, 359] on h5 "Generate" at bounding box center [208, 360] width 46 height 9
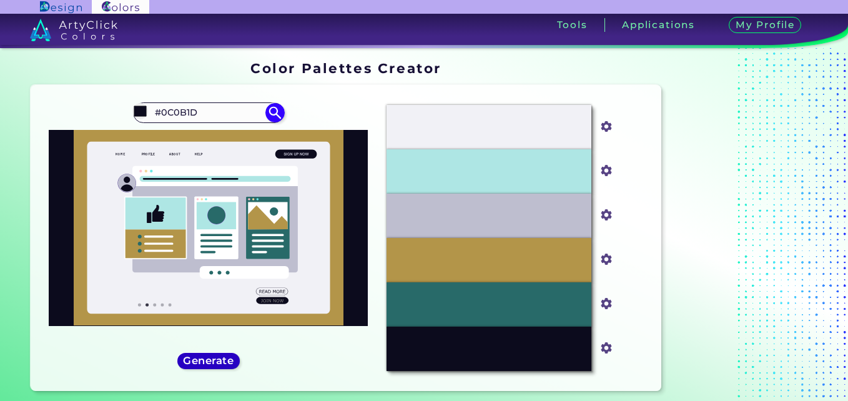
click at [190, 359] on h5 "Generate" at bounding box center [208, 360] width 46 height 9
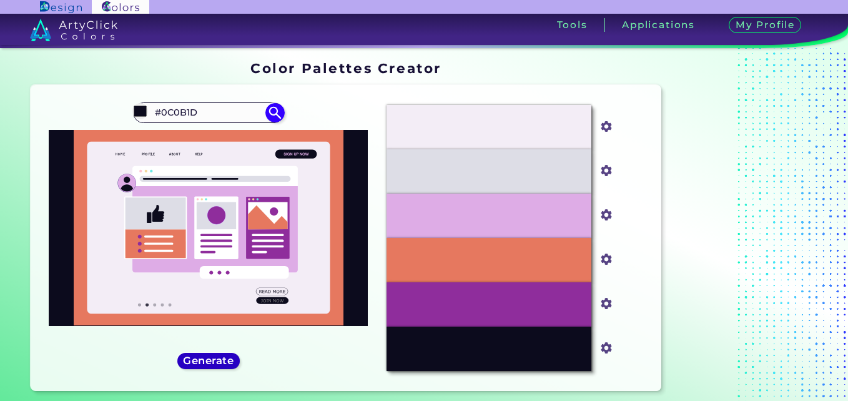
click at [190, 359] on h5 "Generate" at bounding box center [208, 360] width 46 height 9
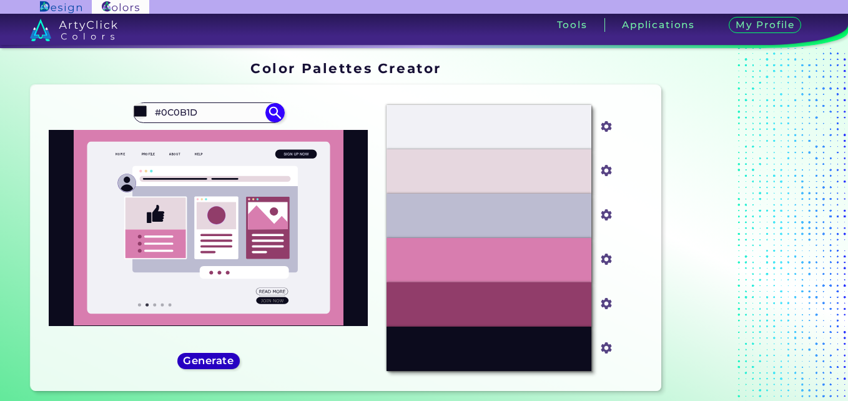
click at [190, 359] on h5 "Generate" at bounding box center [208, 360] width 46 height 9
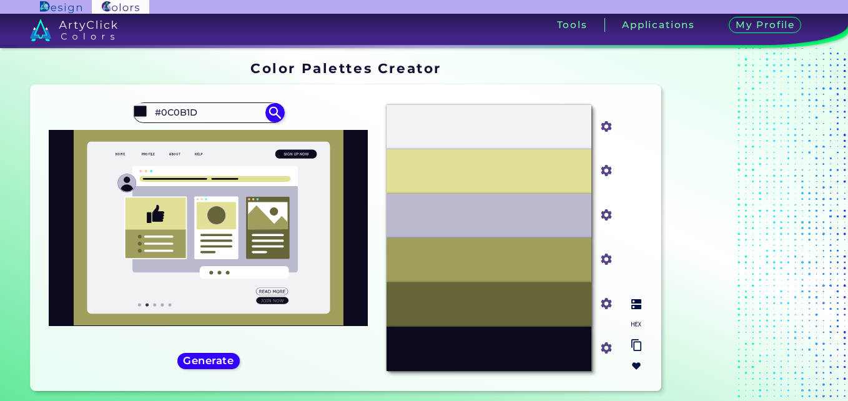
click at [602, 302] on input "#656539" at bounding box center [604, 303] width 16 height 16
type input "#181616"
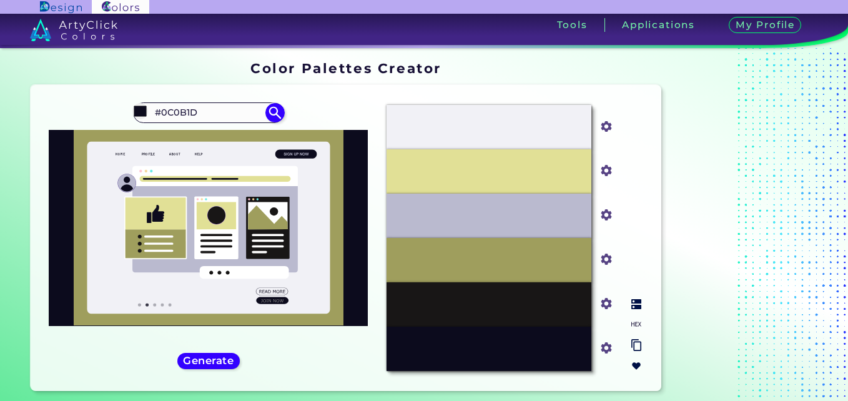
click at [606, 260] on input "#9f9e5d" at bounding box center [604, 258] width 16 height 16
type input "#36363a"
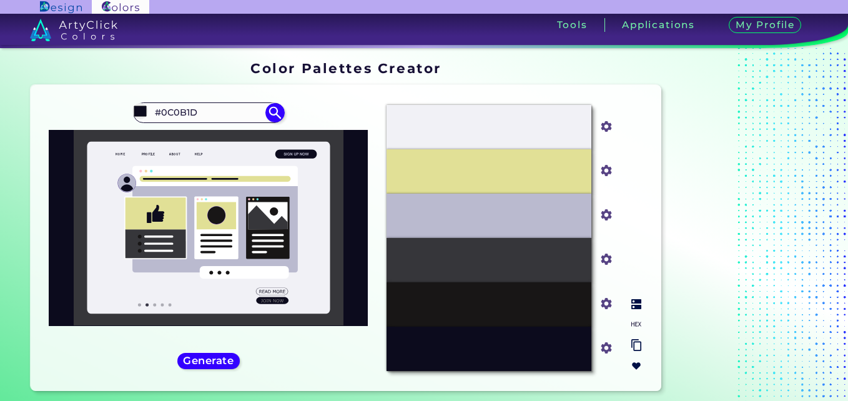
click at [604, 214] on input "#babacf" at bounding box center [604, 214] width 16 height 16
type input "#505058"
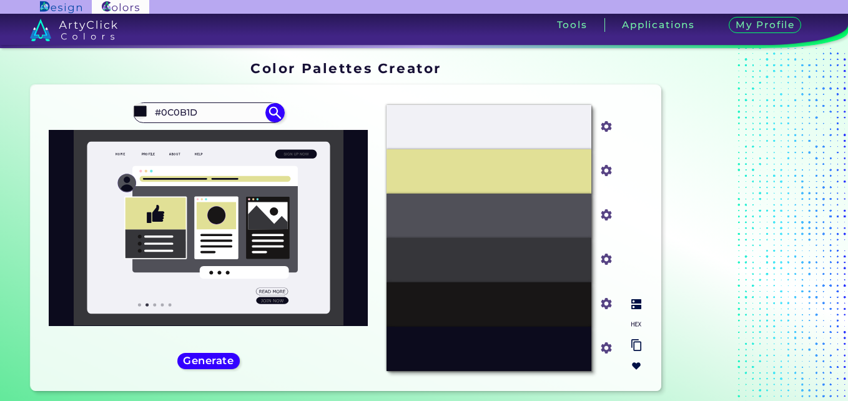
click at [601, 303] on input "#181616" at bounding box center [604, 303] width 16 height 16
type input "#161618"
click at [604, 346] on input "#0c0b1d" at bounding box center [604, 346] width 16 height 16
type input "#1e0e0b"
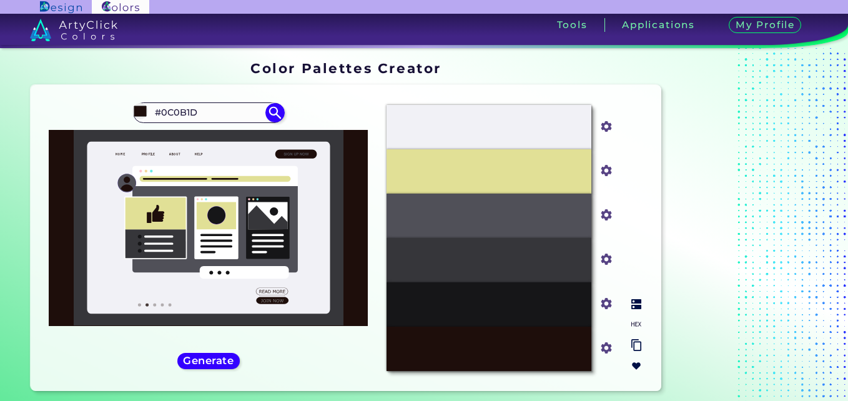
click at [606, 350] on input "#1e0e0b" at bounding box center [604, 346] width 16 height 16
type input "#070a13"
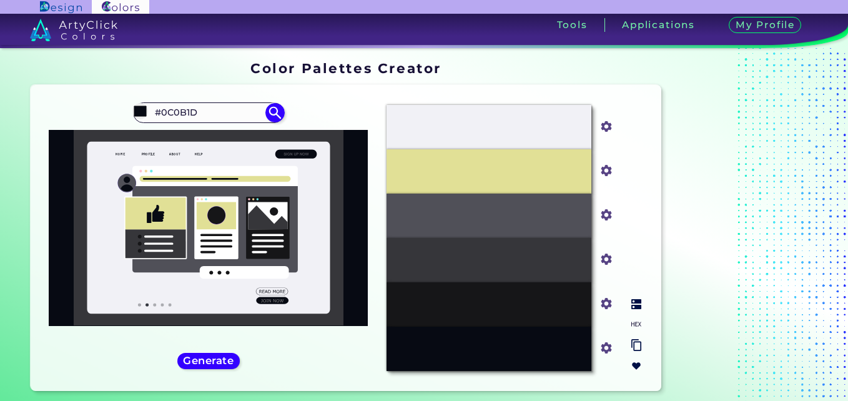
click at [602, 174] on input "#e1e096" at bounding box center [604, 170] width 16 height 16
type input "#989de2"
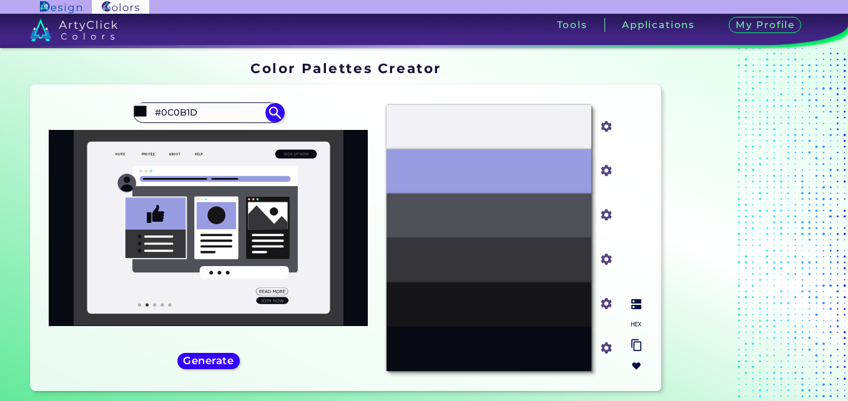
click at [601, 303] on input "#161618" at bounding box center [604, 303] width 16 height 16
type input "#2d2d34"
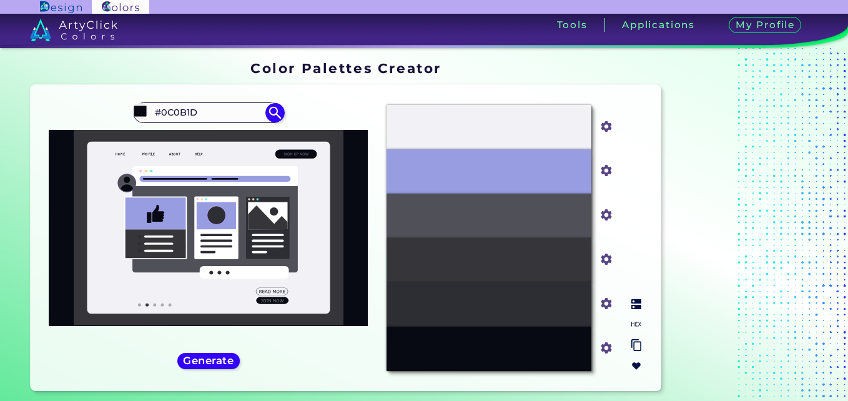
click at [606, 303] on input "#2d2d34" at bounding box center [604, 303] width 16 height 16
type input "#272735"
click at [638, 363] on img at bounding box center [636, 366] width 10 height 10
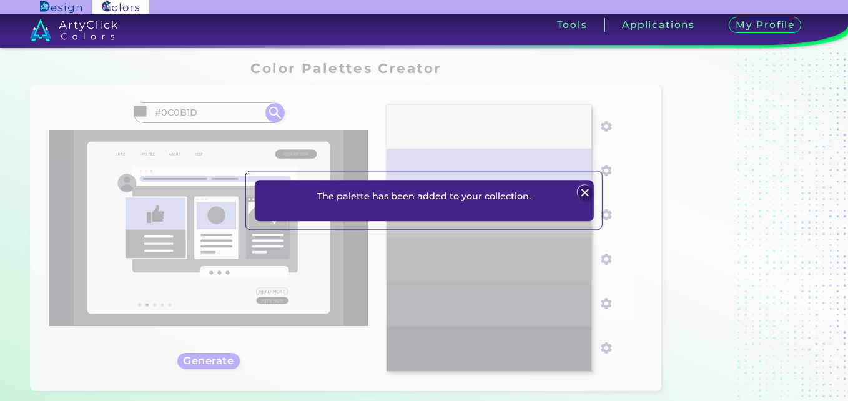
click at [584, 194] on img at bounding box center [585, 192] width 15 height 15
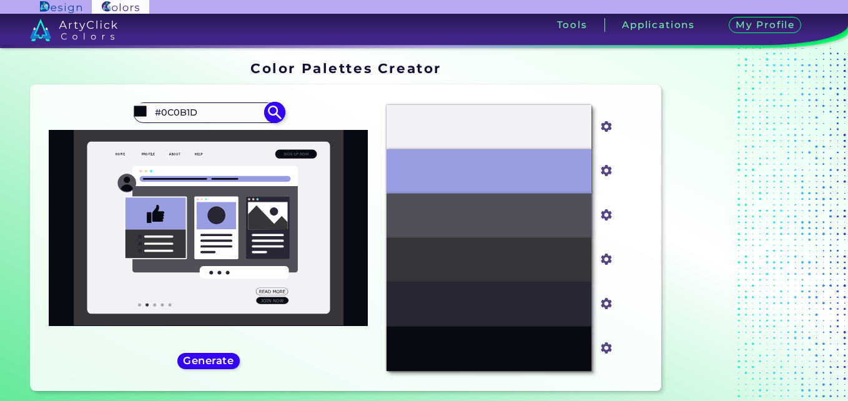
click at [272, 114] on img at bounding box center [275, 113] width 22 height 22
type input "#0c0b1d"
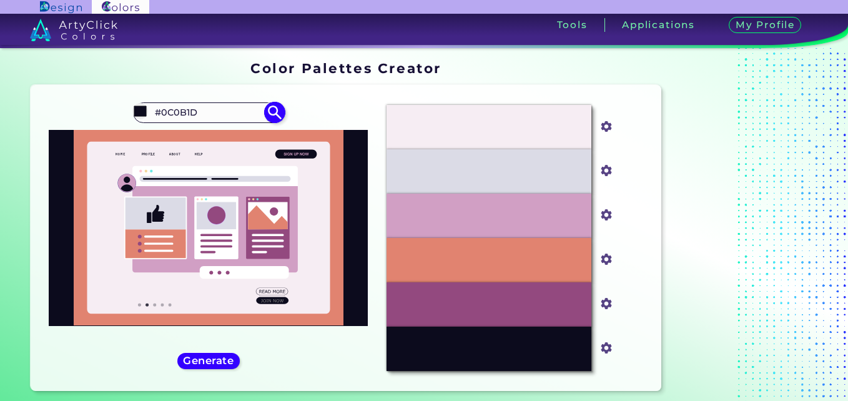
click at [230, 108] on input "#0C0B1D" at bounding box center [208, 112] width 116 height 17
type input "#"
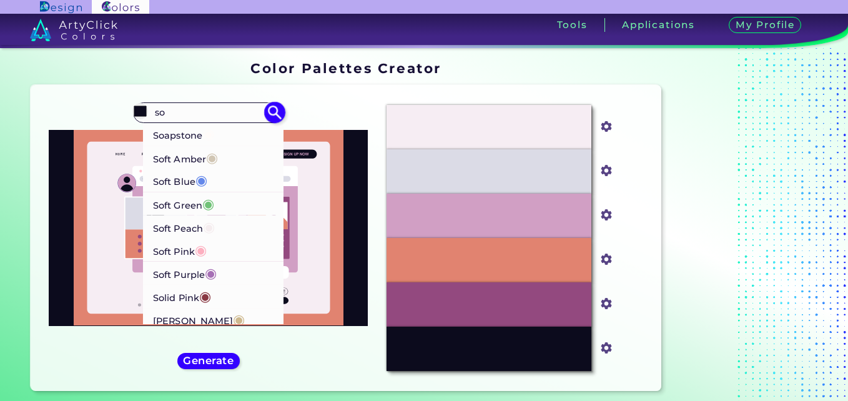
type input "s"
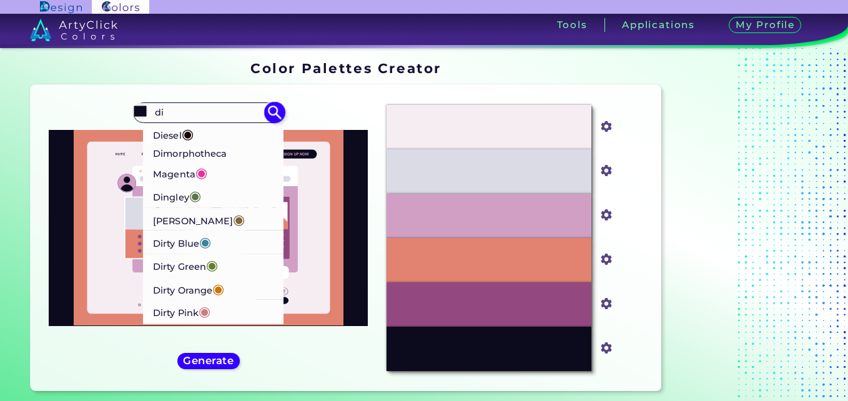
type input "d"
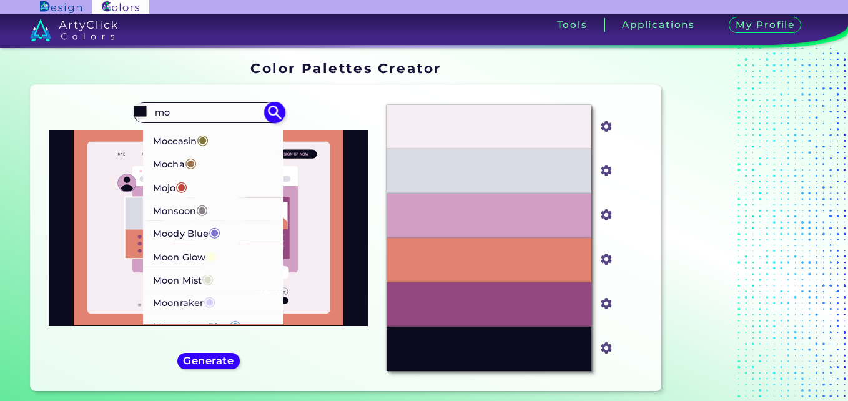
scroll to position [41, 0]
type input "mo"
click at [195, 229] on p "[PERSON_NAME] Blue ◉" at bounding box center [186, 231] width 67 height 23
type input "#7f76d3"
type input "#7F76D3"
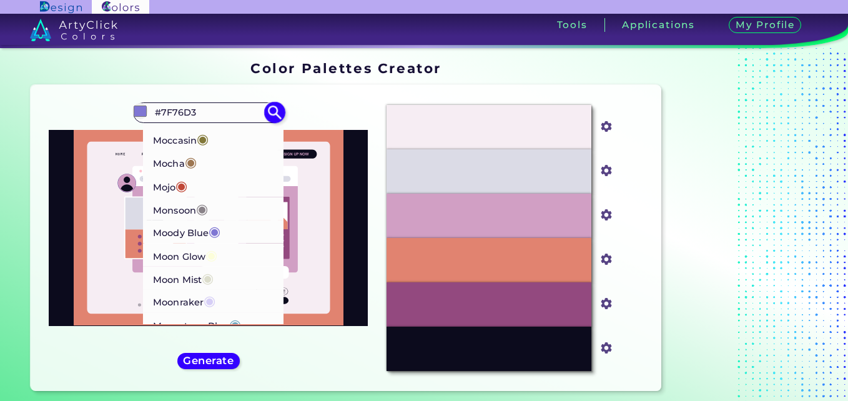
scroll to position [0, 0]
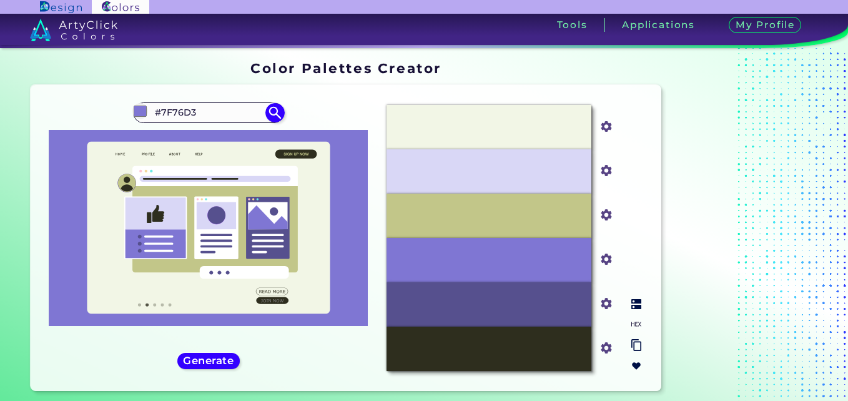
click at [601, 345] on div "#2e2e1e" at bounding box center [606, 349] width 30 height 44
click at [601, 345] on input "#2e2e1e" at bounding box center [604, 346] width 16 height 16
type input "#000000"
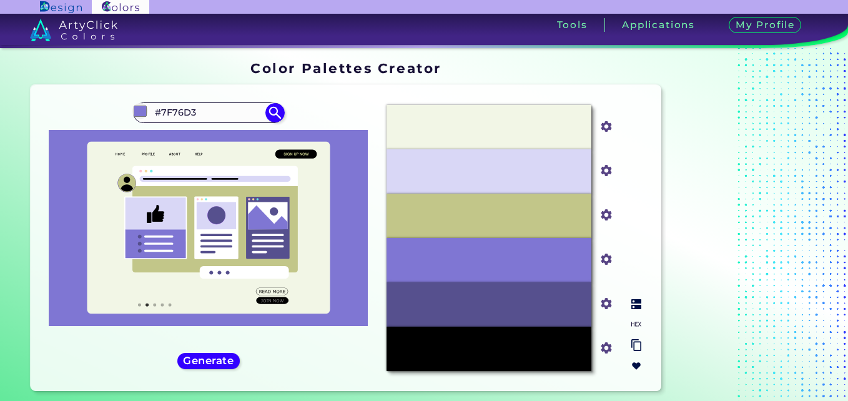
click at [605, 219] on input "#c2c689" at bounding box center [604, 214] width 16 height 16
type input "#8aa4c7"
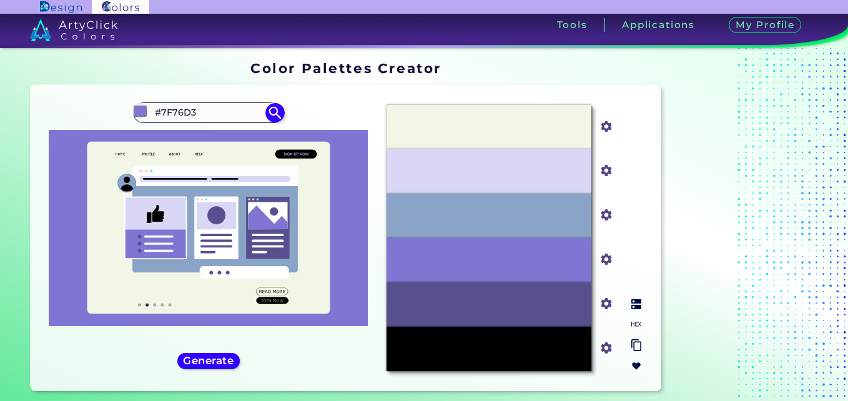
click at [606, 126] on input "#f2f6e6" at bounding box center [604, 125] width 16 height 16
type input "#e5eaf6"
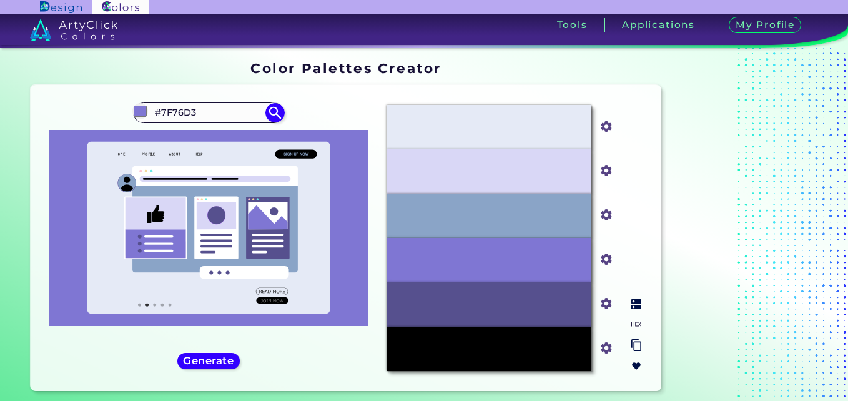
click at [632, 362] on img at bounding box center [636, 366] width 10 height 10
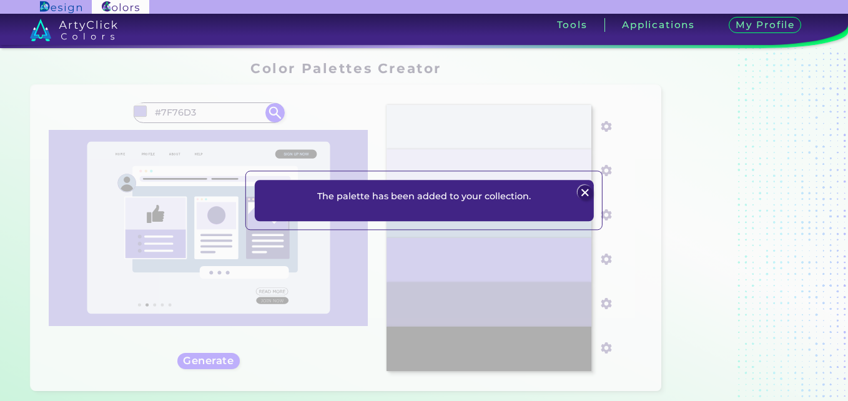
click at [584, 190] on img at bounding box center [585, 192] width 15 height 15
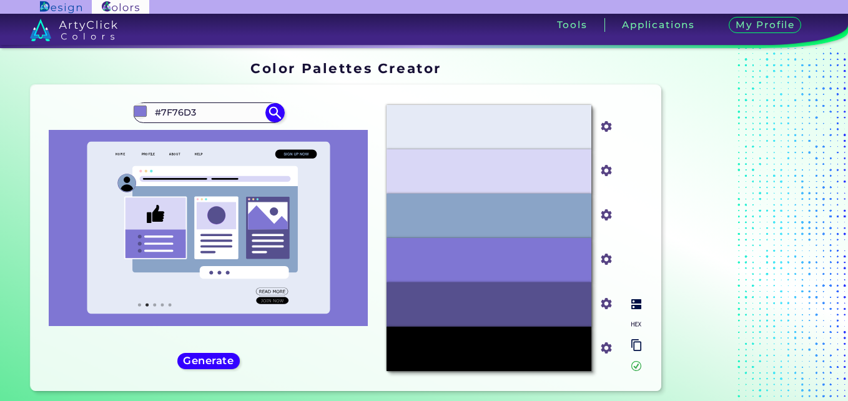
click at [633, 304] on img at bounding box center [636, 304] width 10 height 10
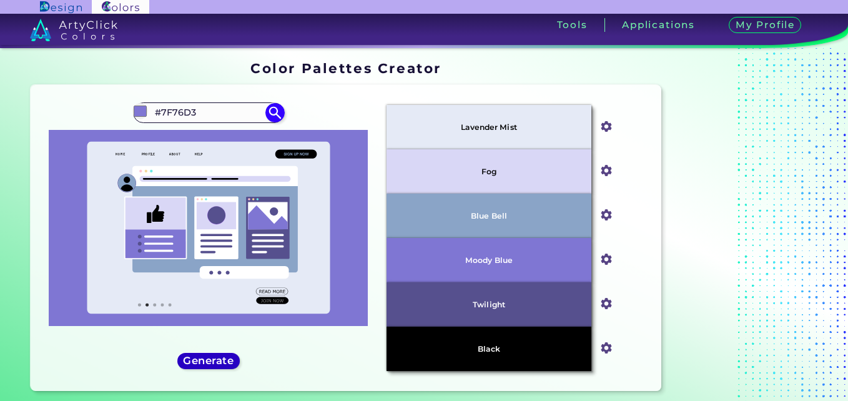
click at [217, 360] on h5 "Generate" at bounding box center [208, 360] width 46 height 9
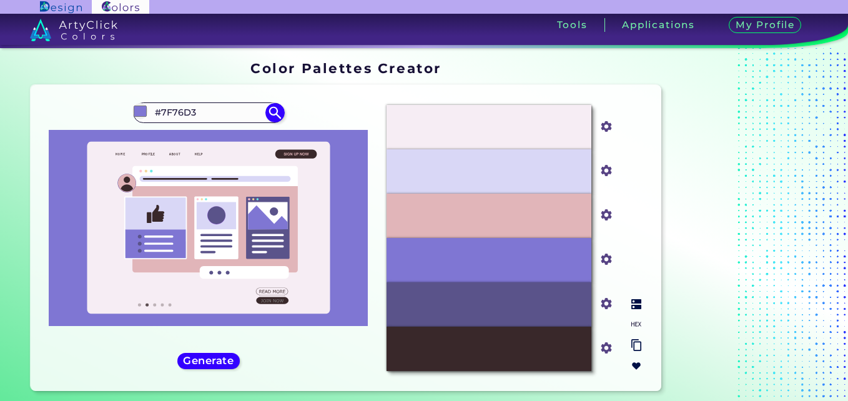
click at [606, 348] on input "#39282a" at bounding box center [604, 346] width 16 height 16
type input "#000000"
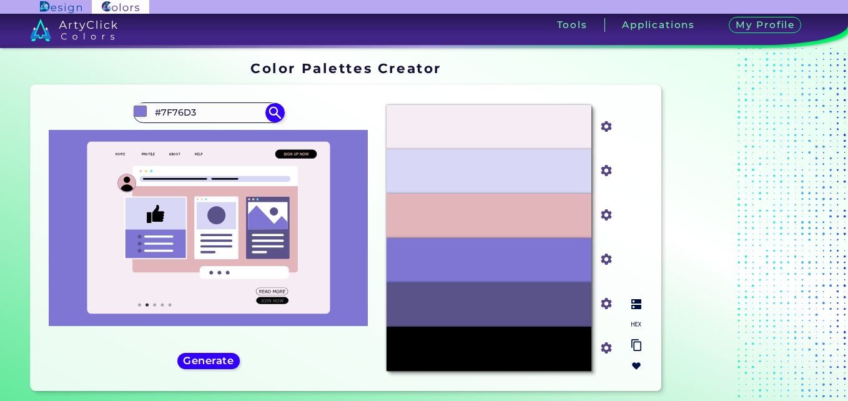
click at [635, 361] on img at bounding box center [636, 366] width 10 height 10
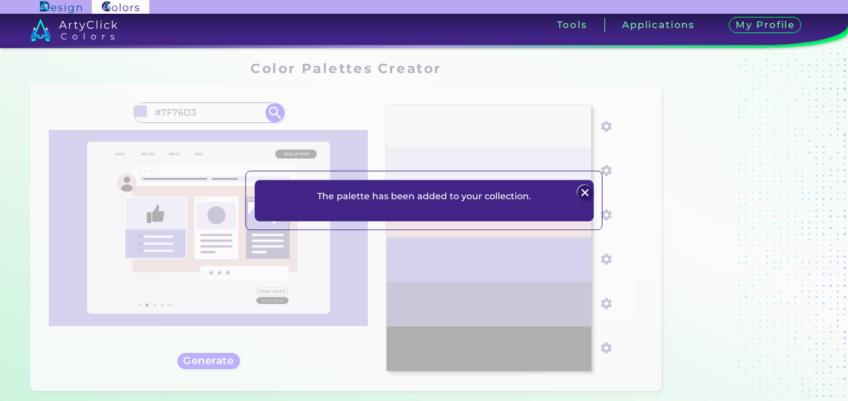
click at [585, 191] on img at bounding box center [585, 192] width 15 height 15
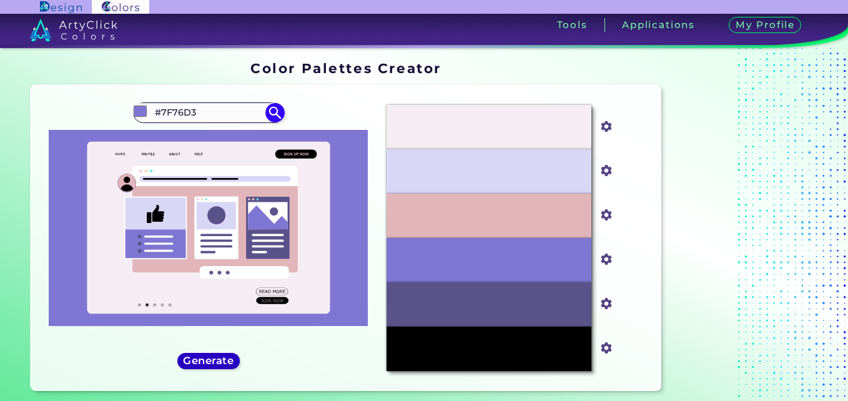
click at [222, 360] on h5 "Generate" at bounding box center [208, 360] width 46 height 9
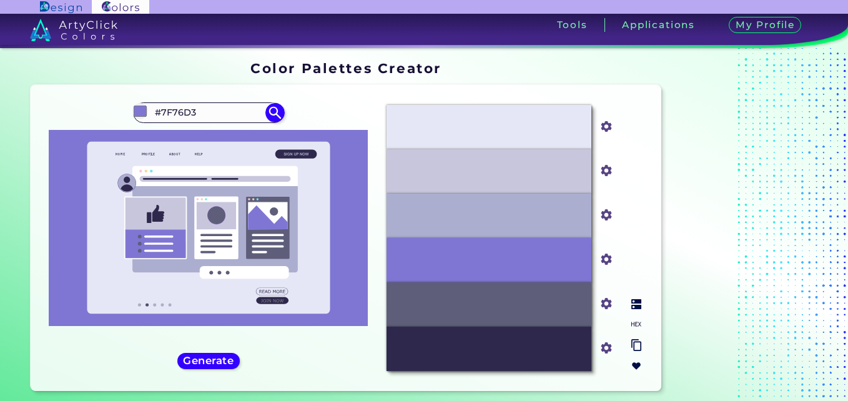
click at [632, 363] on img at bounding box center [636, 366] width 10 height 10
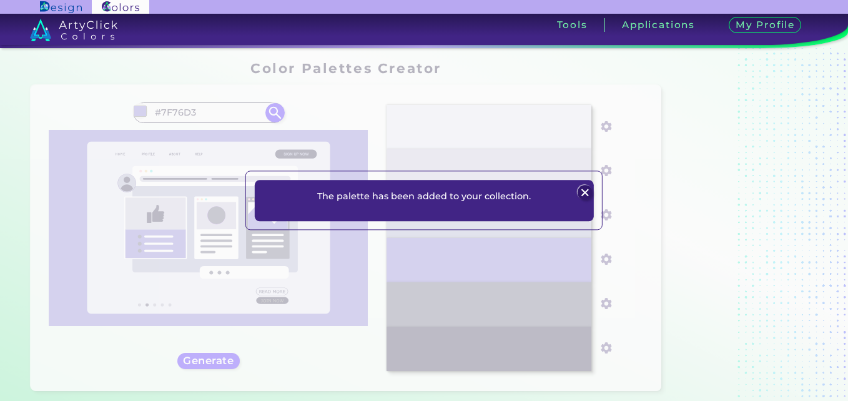
click at [583, 192] on img at bounding box center [585, 192] width 15 height 15
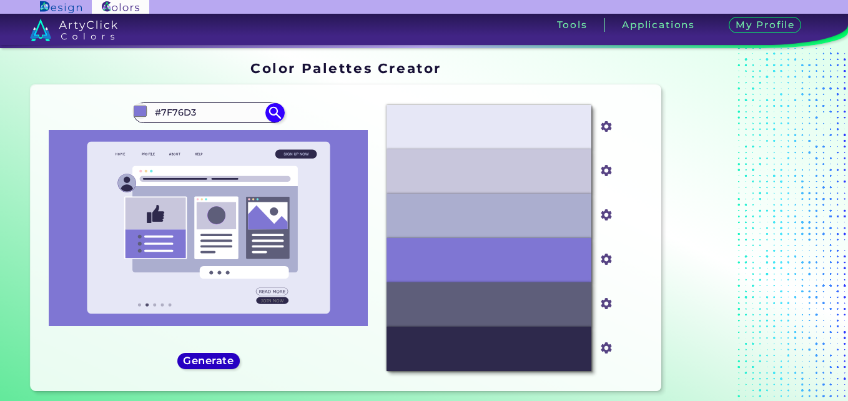
click at [211, 353] on div "Generate" at bounding box center [208, 360] width 56 height 15
click at [212, 358] on h5 "Generate" at bounding box center [208, 360] width 51 height 11
